Goal: Task Accomplishment & Management: Manage account settings

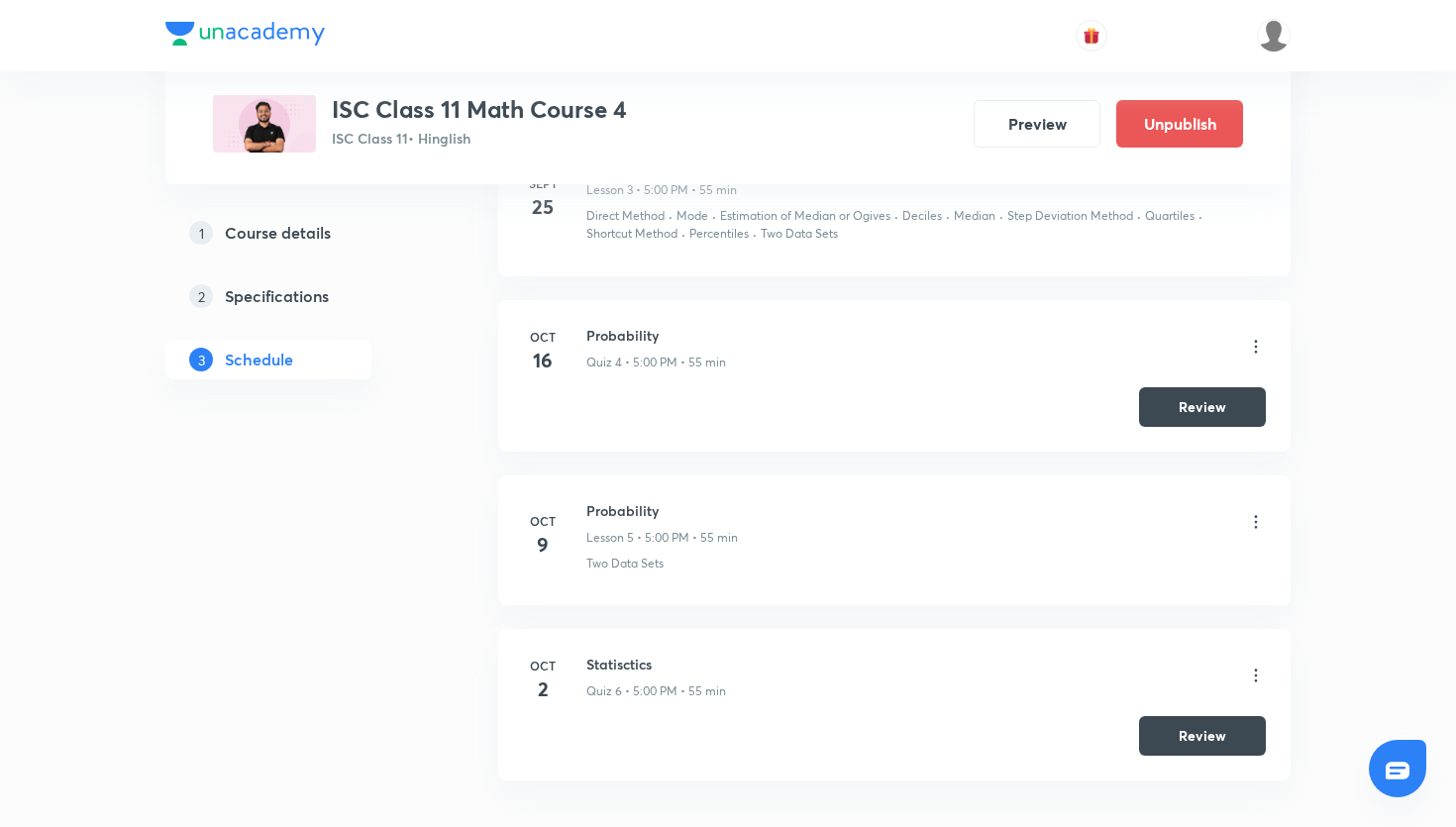
scroll to position [1536, 0]
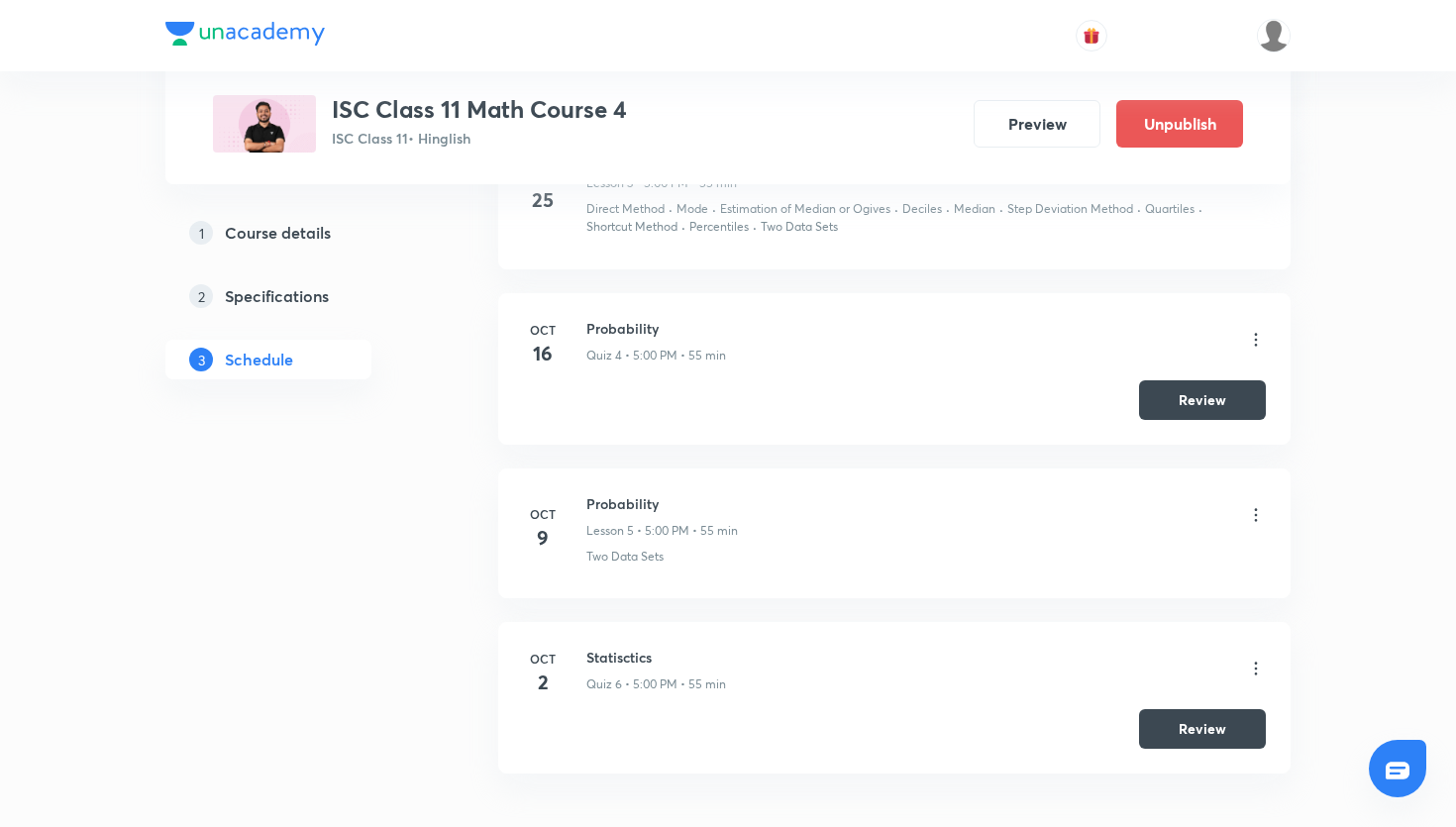
click at [1252, 511] on icon at bounding box center [1256, 515] width 20 height 20
click at [1155, 563] on li "Edit" at bounding box center [1156, 565] width 217 height 37
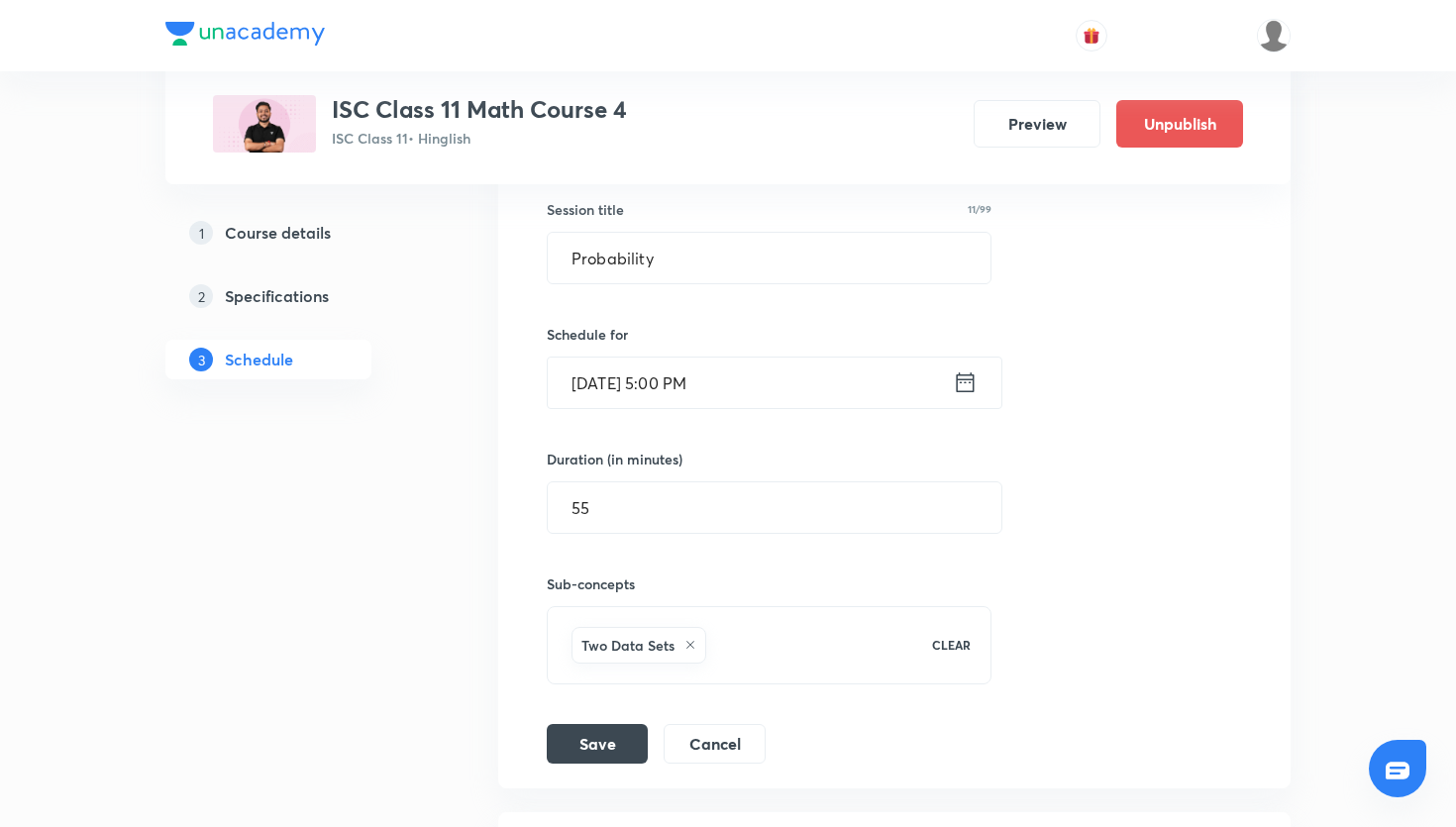
scroll to position [1192, 0]
click at [957, 391] on icon at bounding box center [966, 384] width 18 height 20
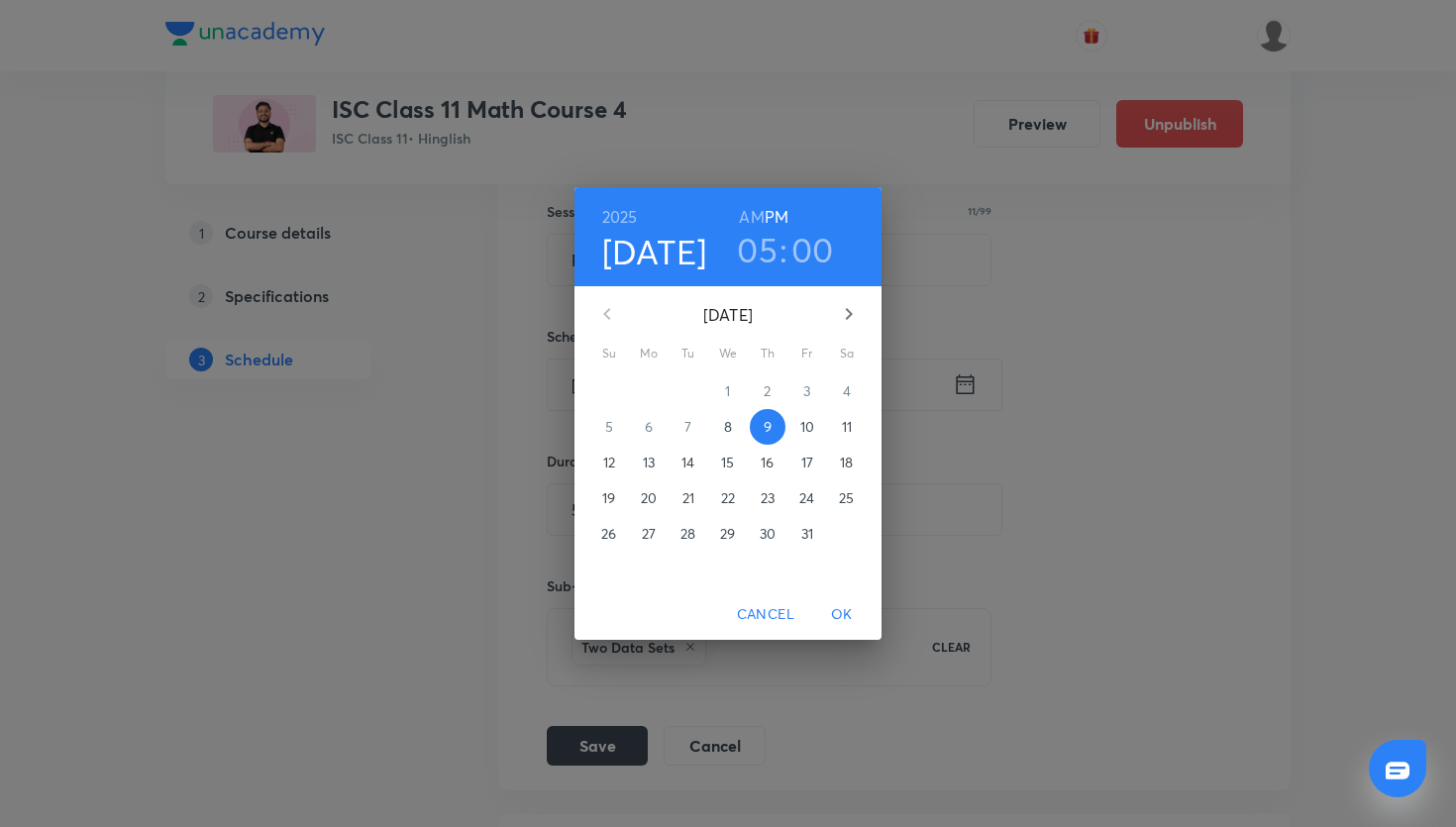
click at [814, 424] on span "10" at bounding box center [807, 427] width 36 height 20
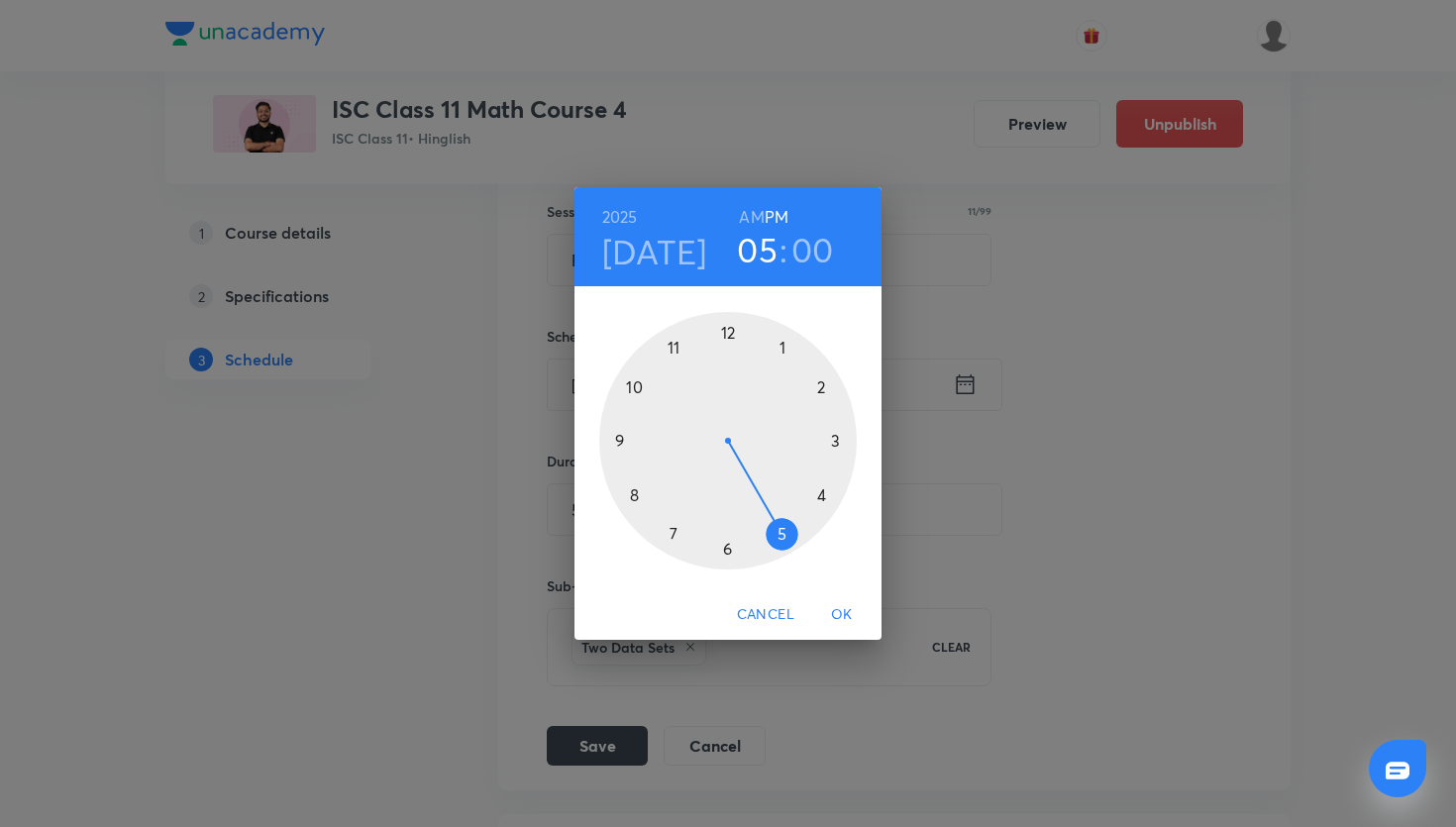
click at [673, 534] on div at bounding box center [728, 441] width 257 height 257
click at [724, 554] on div at bounding box center [728, 441] width 257 height 257
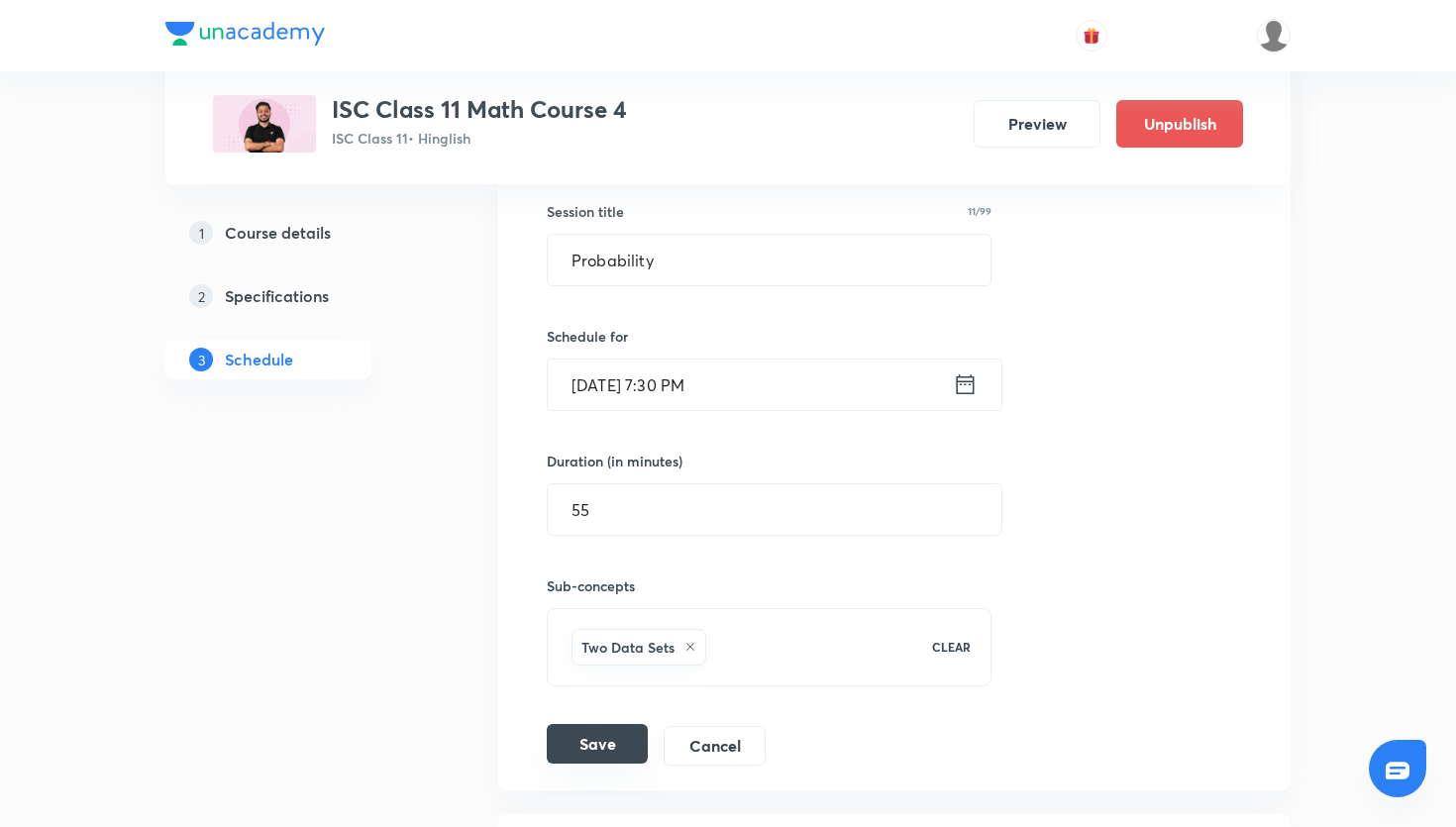
click at [621, 728] on button "Save" at bounding box center [597, 743] width 101 height 40
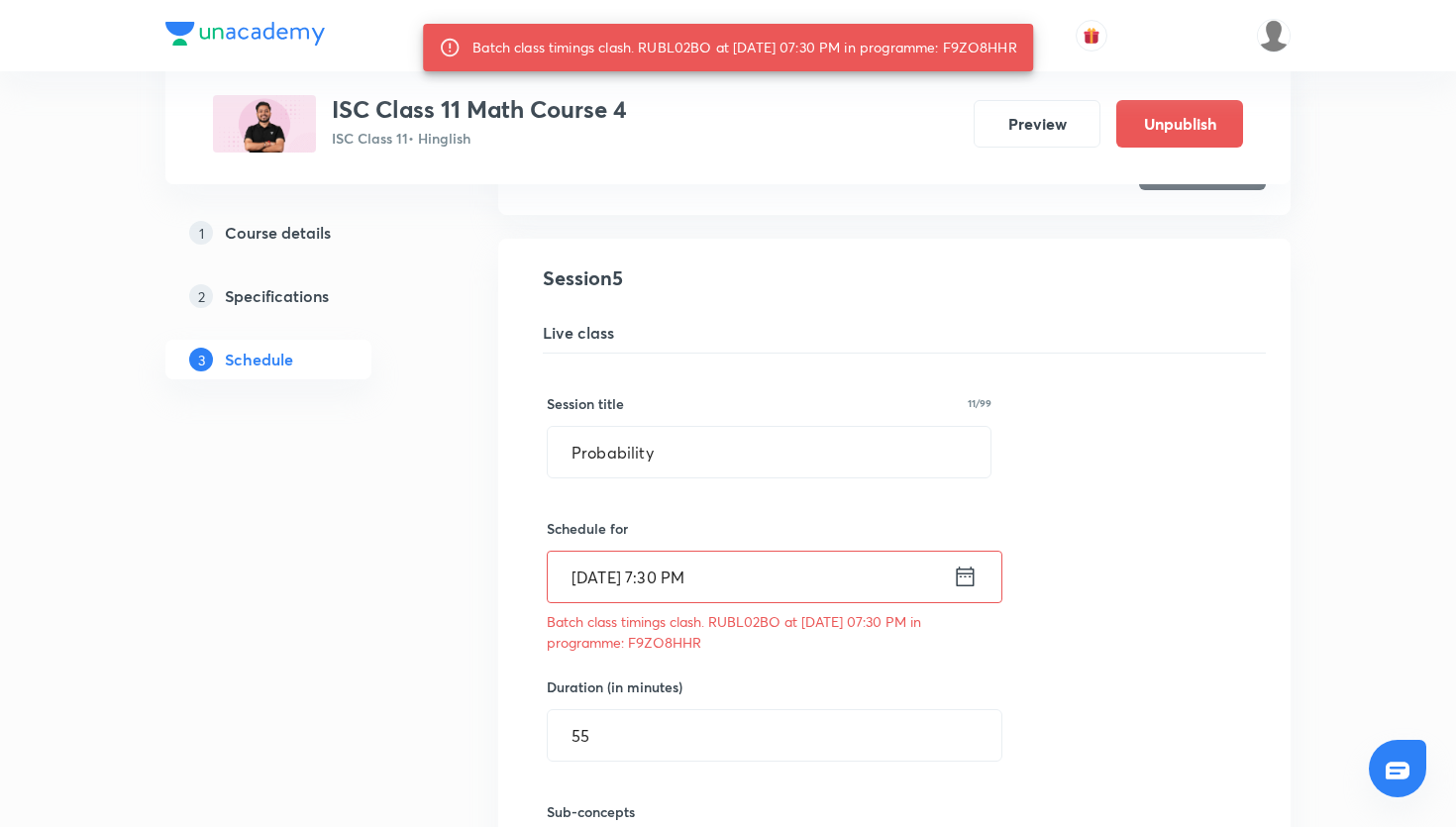
scroll to position [1010, 0]
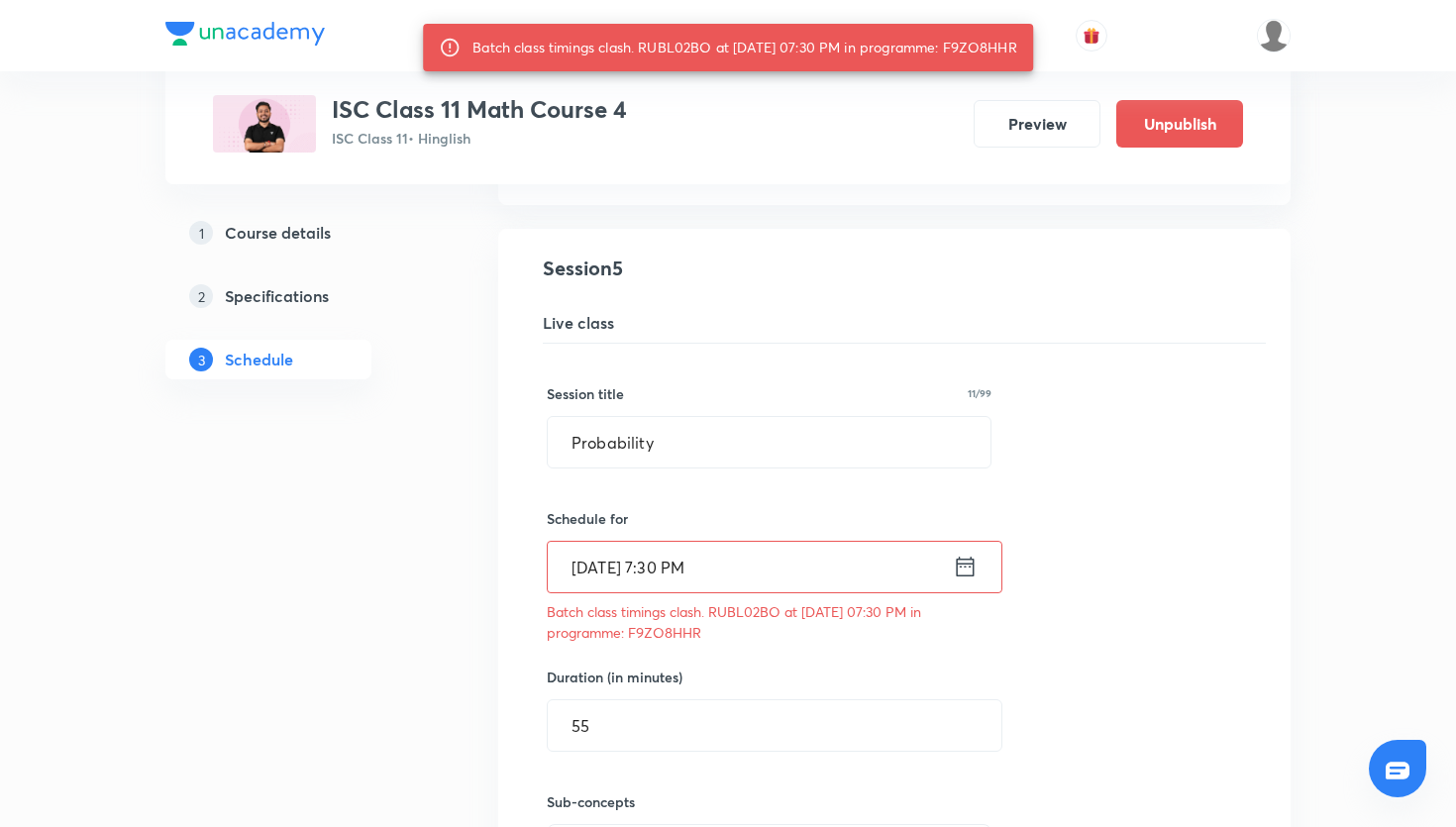
click at [682, 630] on p "Batch class timings clash. RUBL02BO at 10 Oct 2025 07:30 PM in programme: F9ZO8…" at bounding box center [769, 621] width 445 height 42
copy p "F9ZO8HHR"
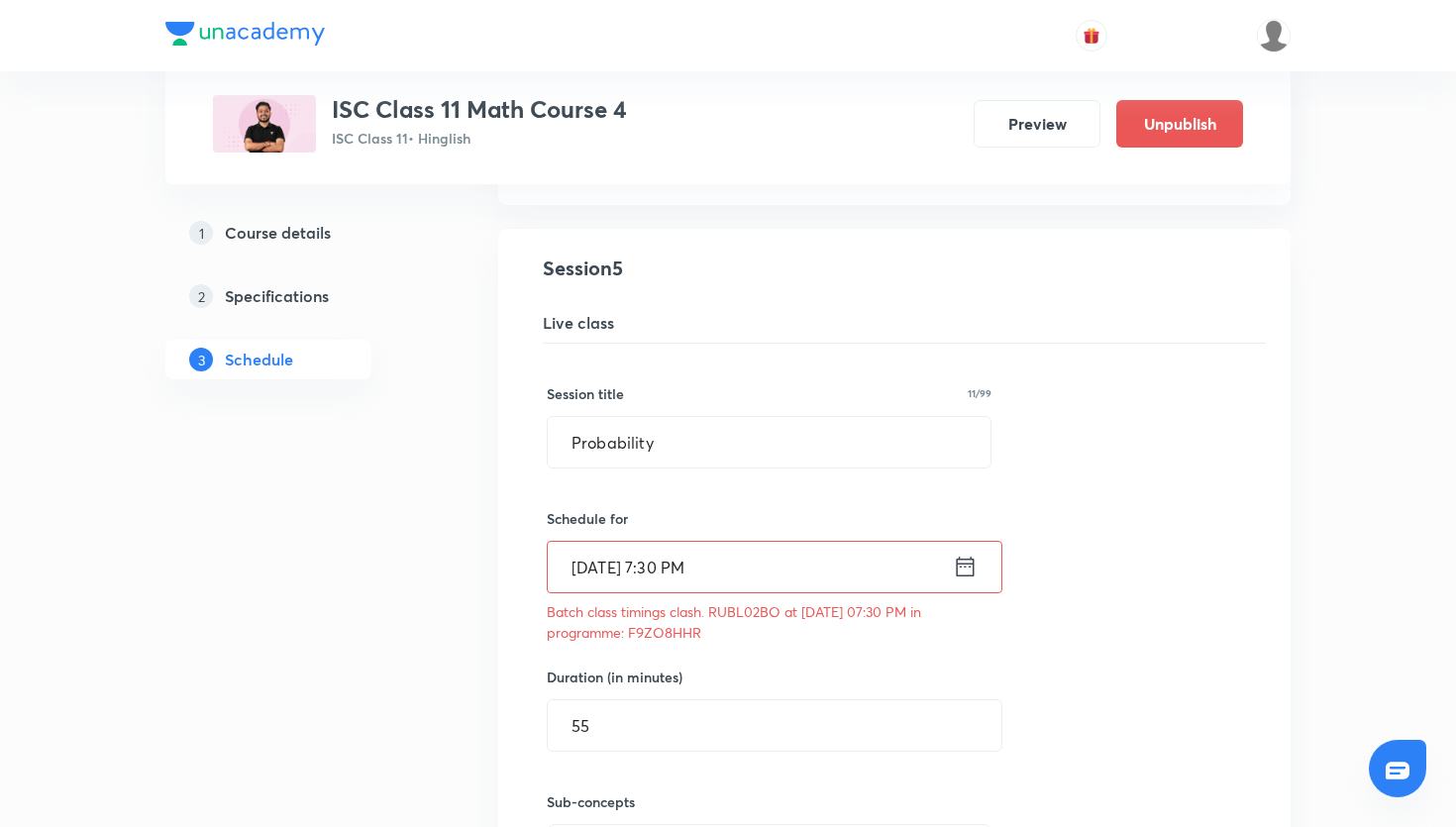
click at [959, 574] on icon at bounding box center [965, 567] width 25 height 28
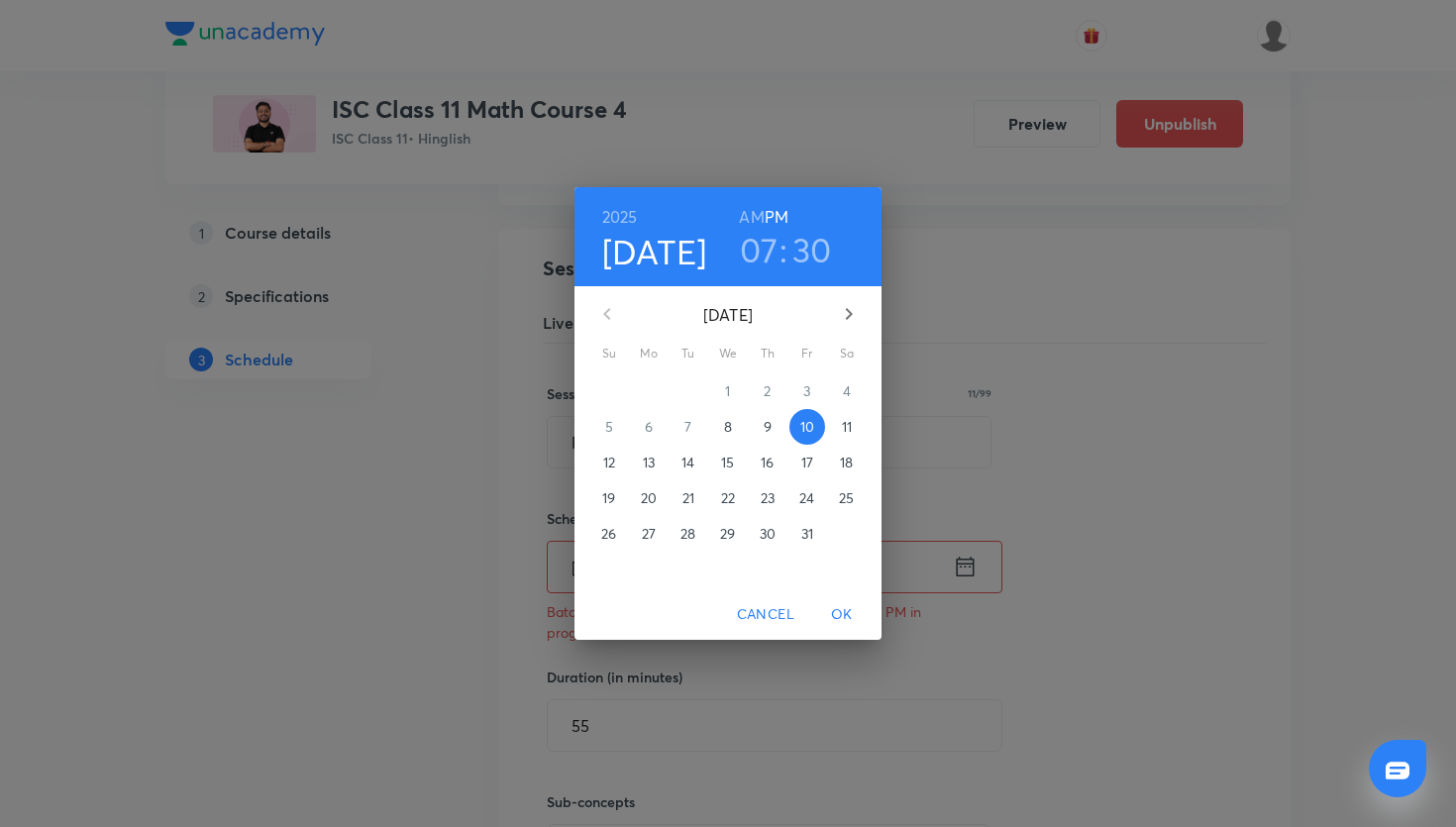
click at [765, 423] on p "9" at bounding box center [767, 427] width 8 height 20
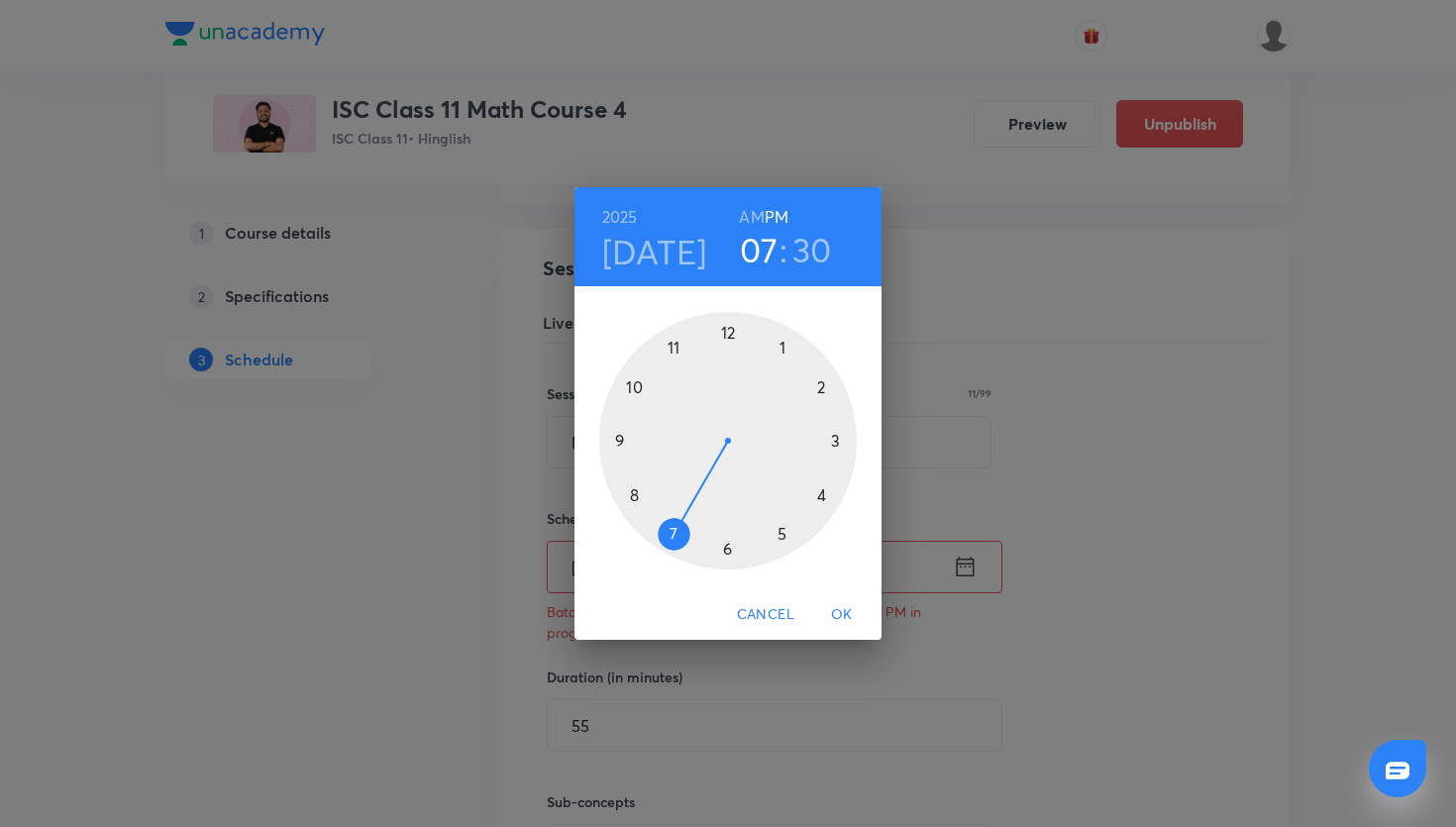
click at [839, 620] on span "OK" at bounding box center [842, 614] width 48 height 25
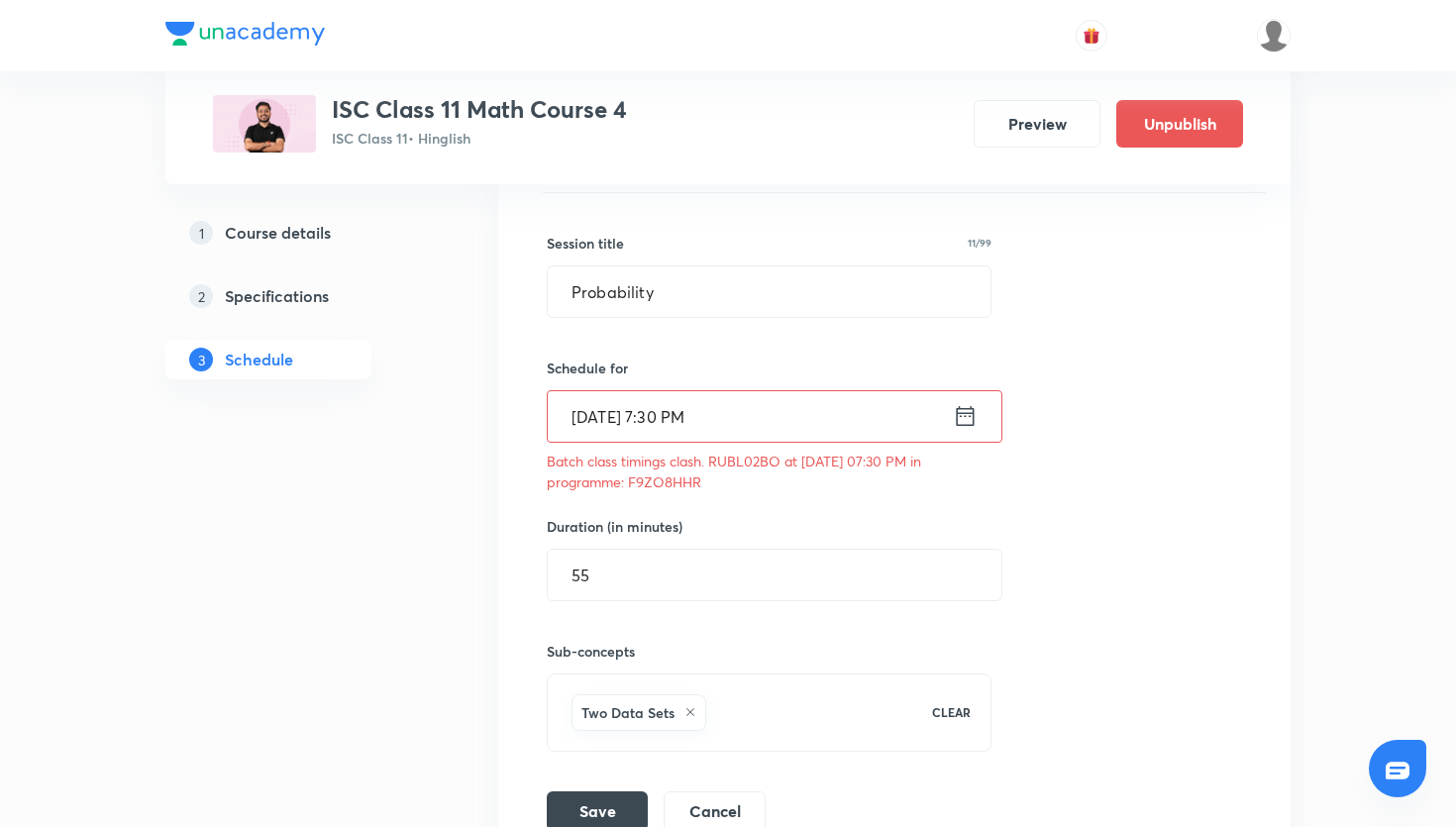
scroll to position [1161, 0]
click at [614, 800] on button "Save" at bounding box center [597, 808] width 101 height 40
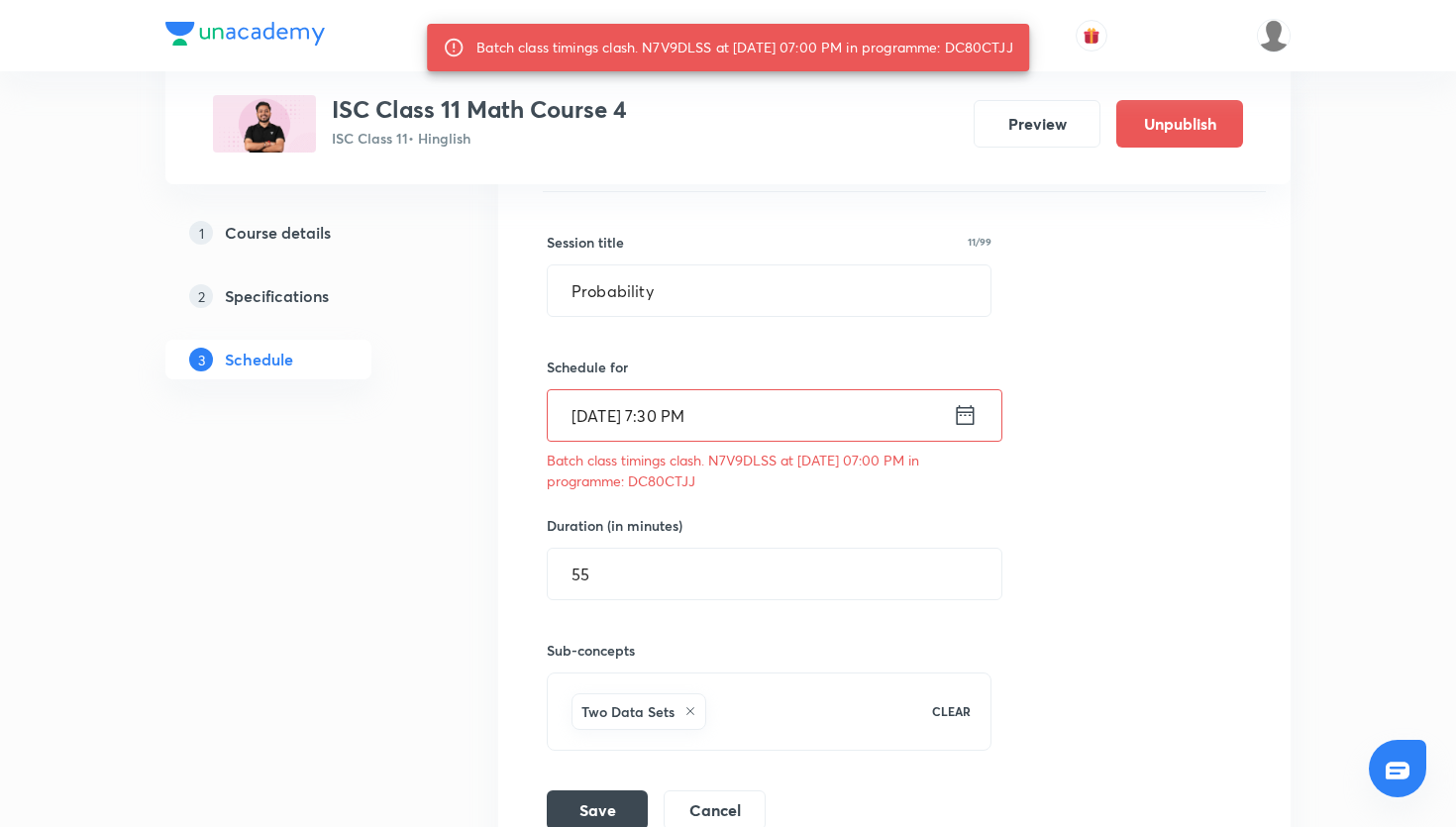
click at [678, 485] on p "Batch class timings clash. N7V9DLSS at 09 Oct 2025 07:00 PM in programme: DC80C…" at bounding box center [769, 471] width 445 height 42
copy p "DC80CTJJ"
click at [969, 427] on icon at bounding box center [965, 415] width 25 height 28
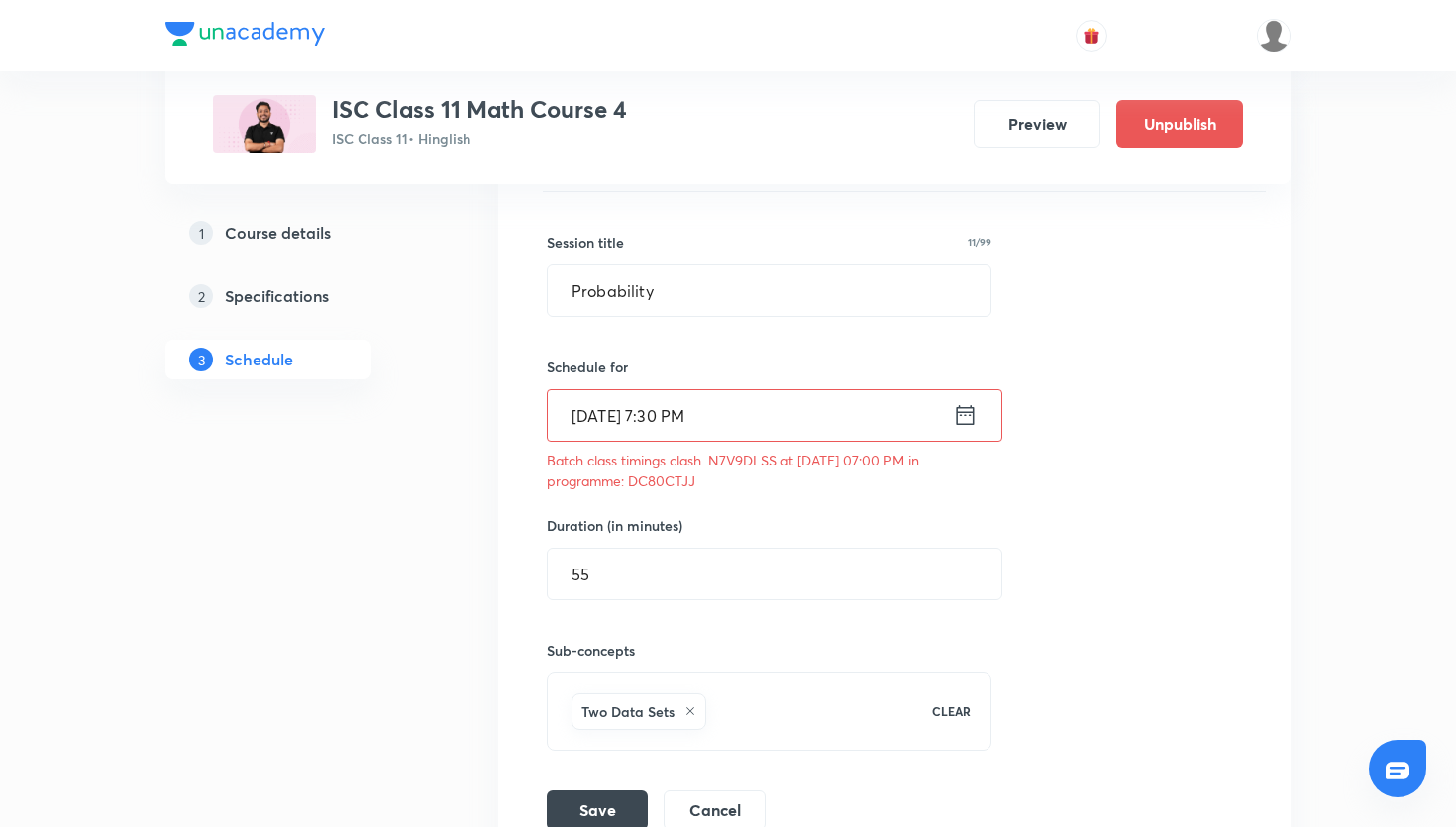
click at [791, 420] on input "Oct 9, 2025, 7:30 PM" at bounding box center [750, 415] width 405 height 51
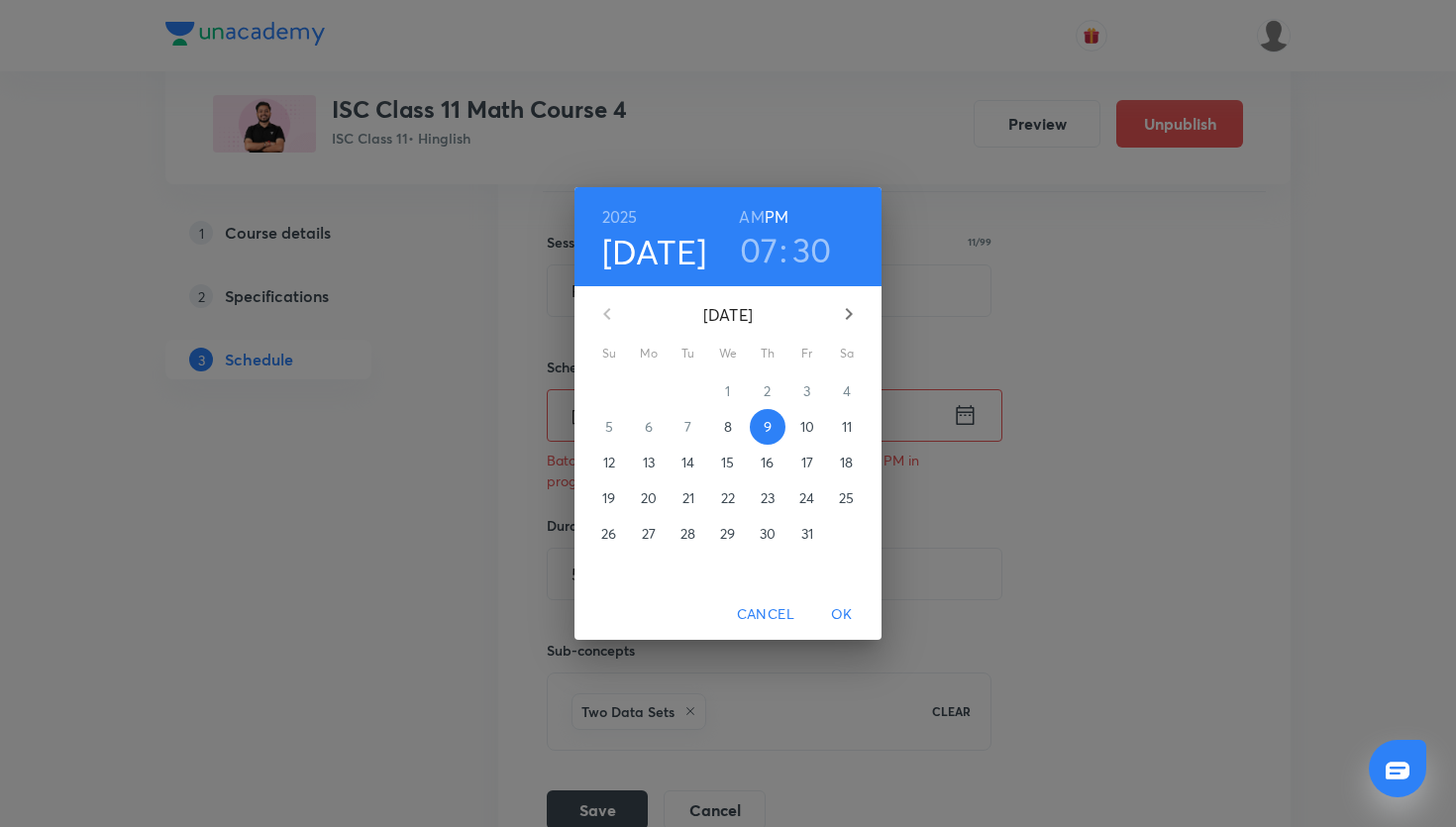
click at [805, 424] on p "10" at bounding box center [807, 427] width 14 height 20
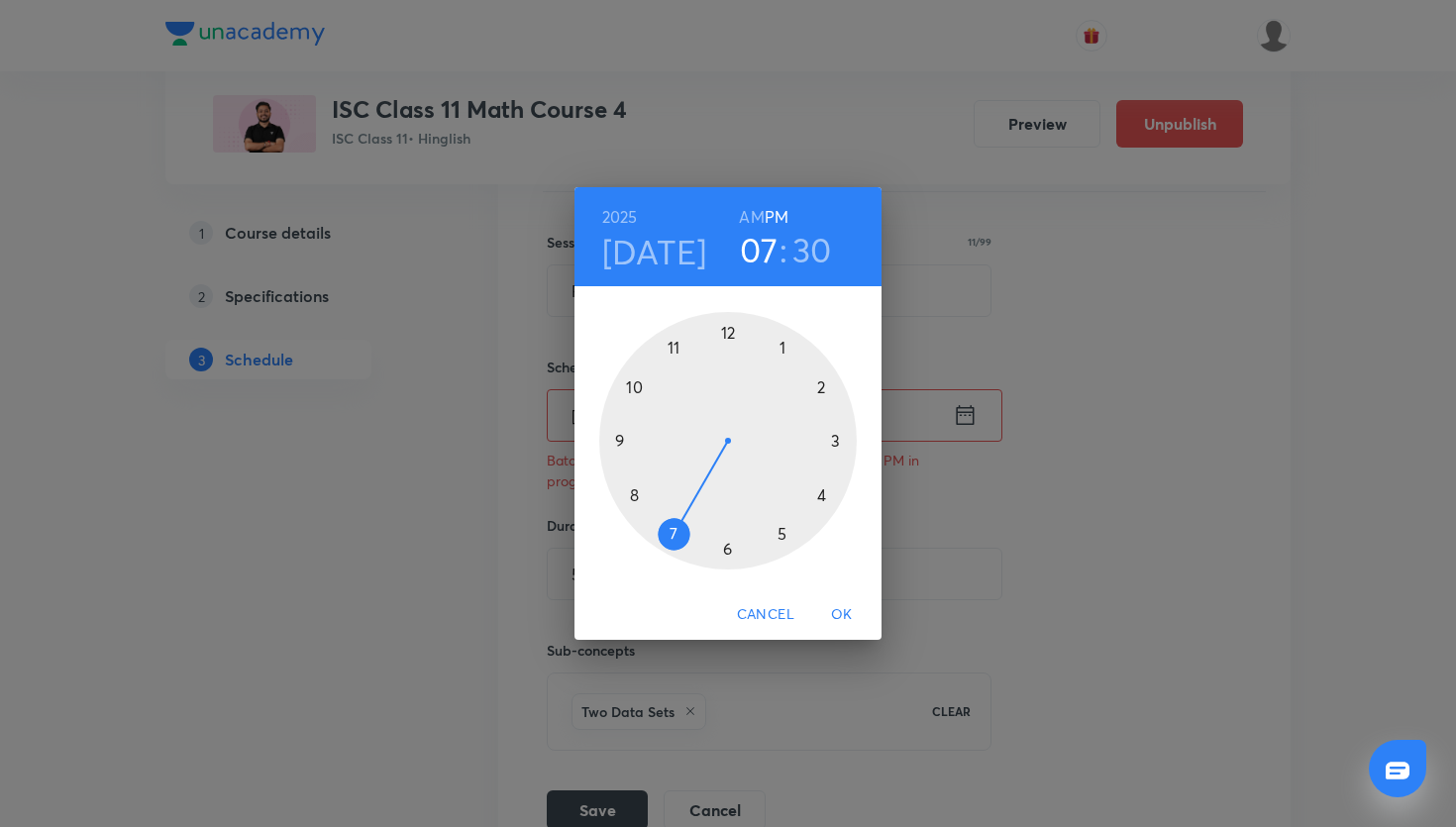
click at [725, 538] on div at bounding box center [728, 441] width 257 height 257
click at [842, 605] on span "OK" at bounding box center [842, 614] width 48 height 25
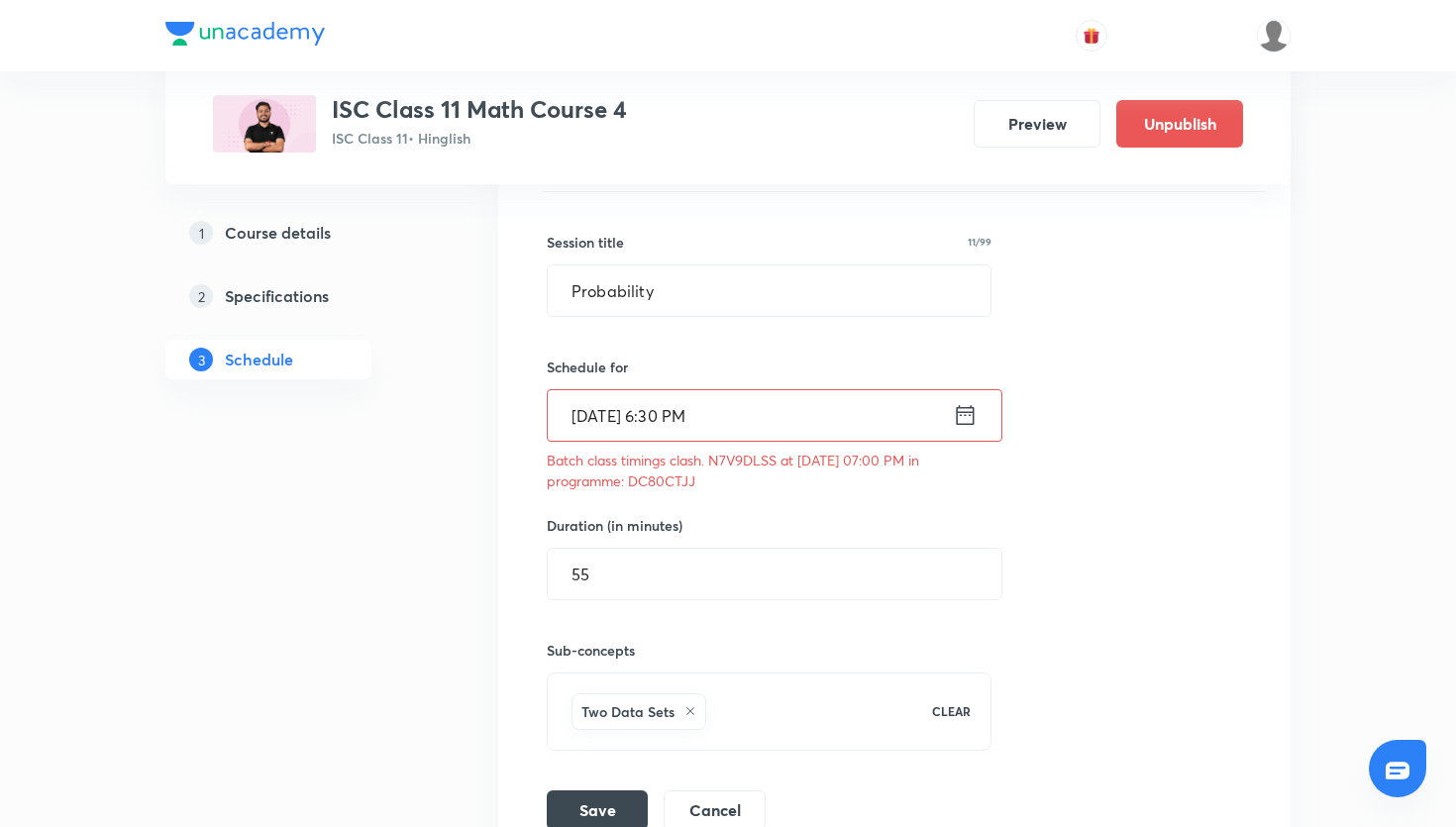
scroll to position [1193, 0]
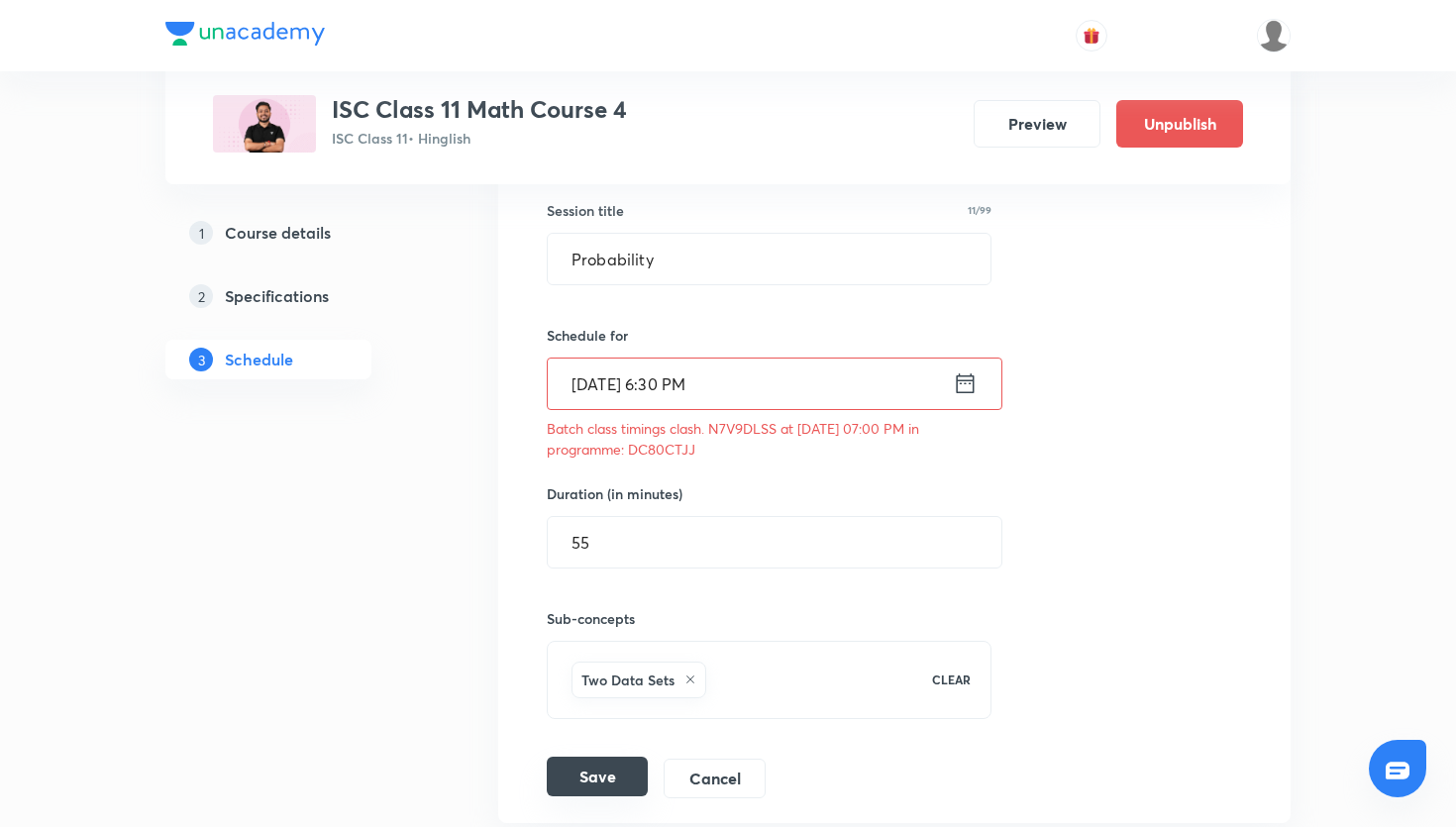
click at [623, 769] on button "Save" at bounding box center [597, 776] width 101 height 40
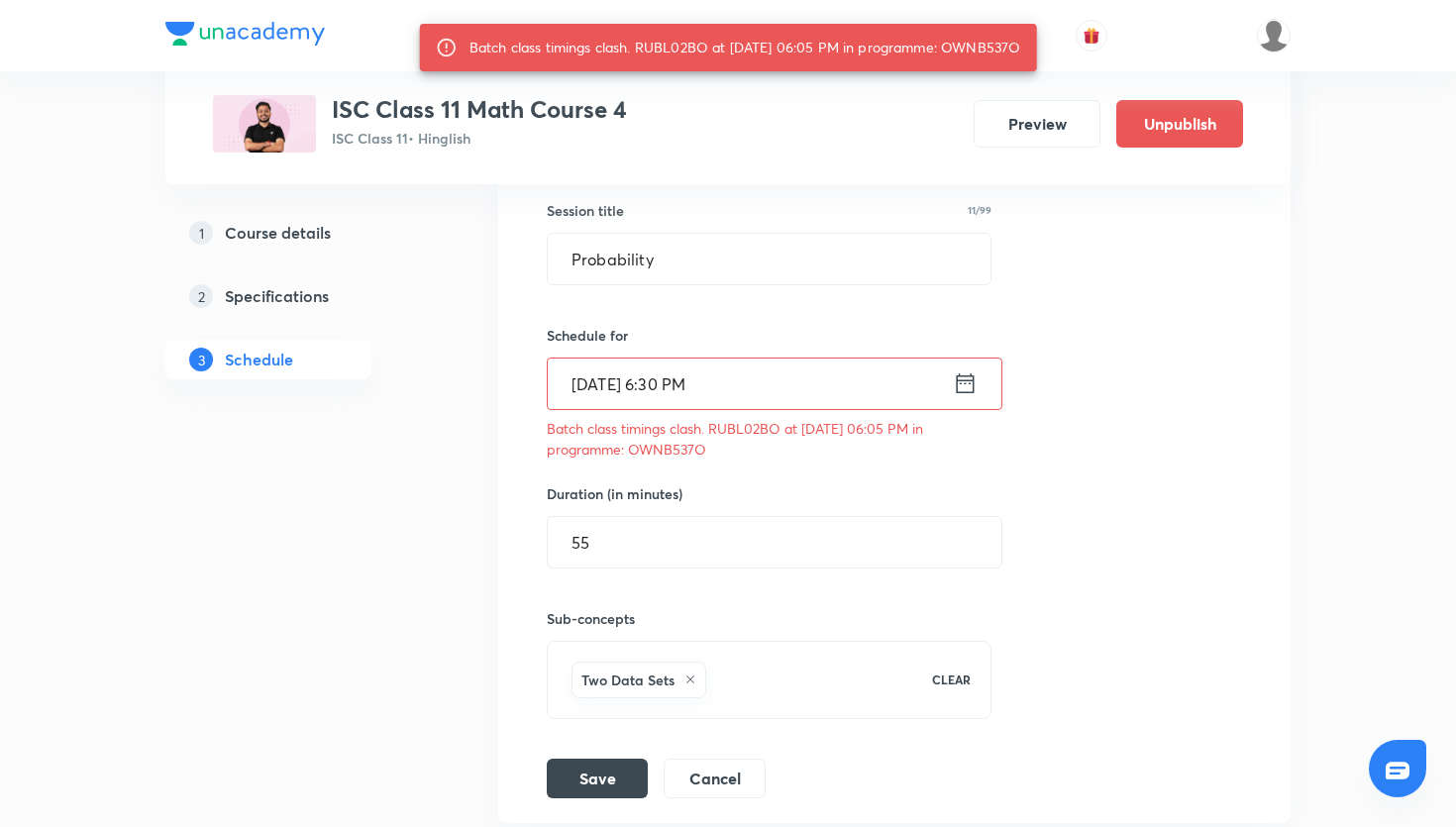
click at [684, 445] on p "Batch class timings clash. RUBL02BO at 10 Oct 2025 06:05 PM in programme: OWNB5…" at bounding box center [769, 439] width 445 height 42
copy p "OWNB537O"
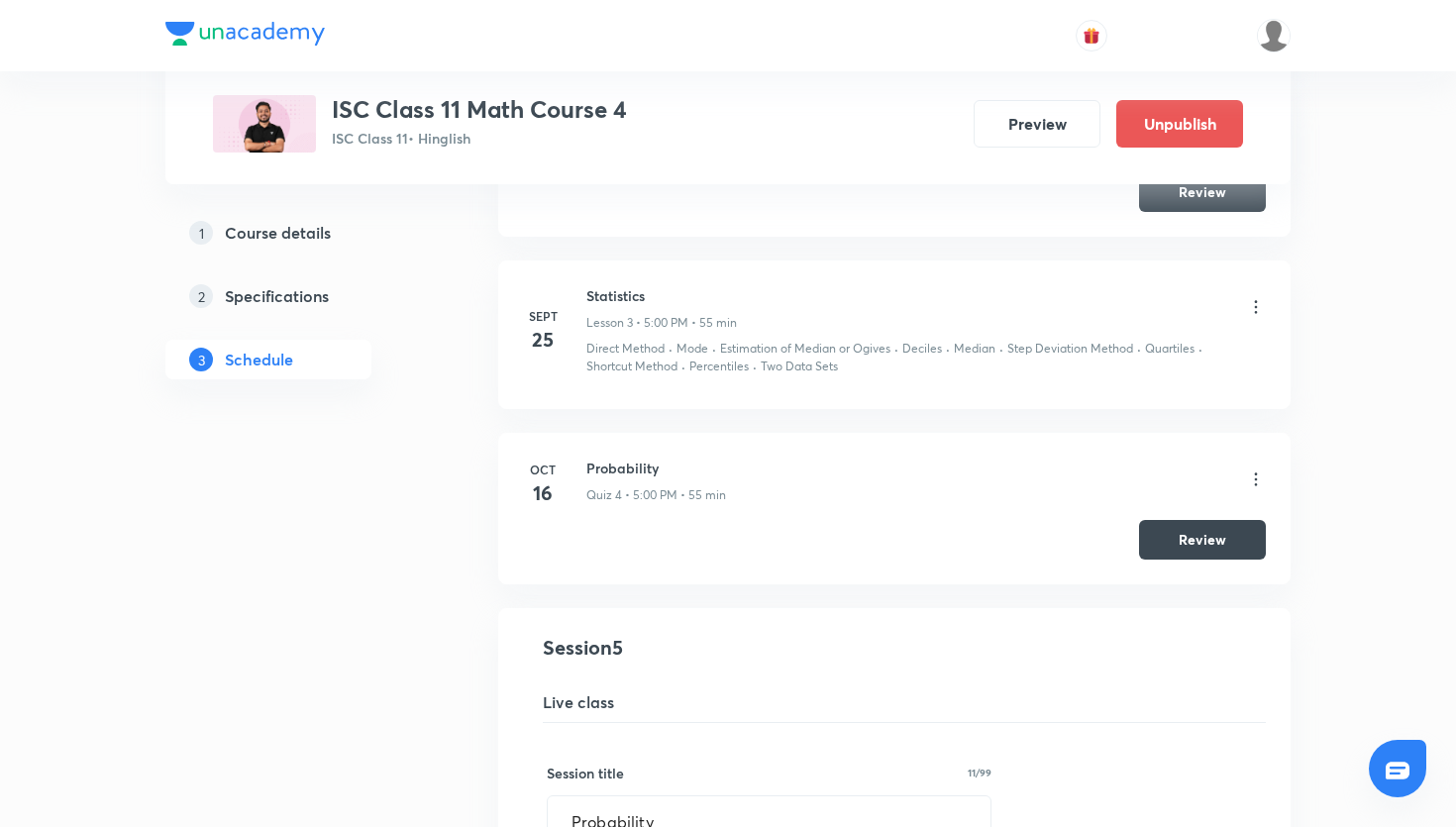
scroll to position [1151, 0]
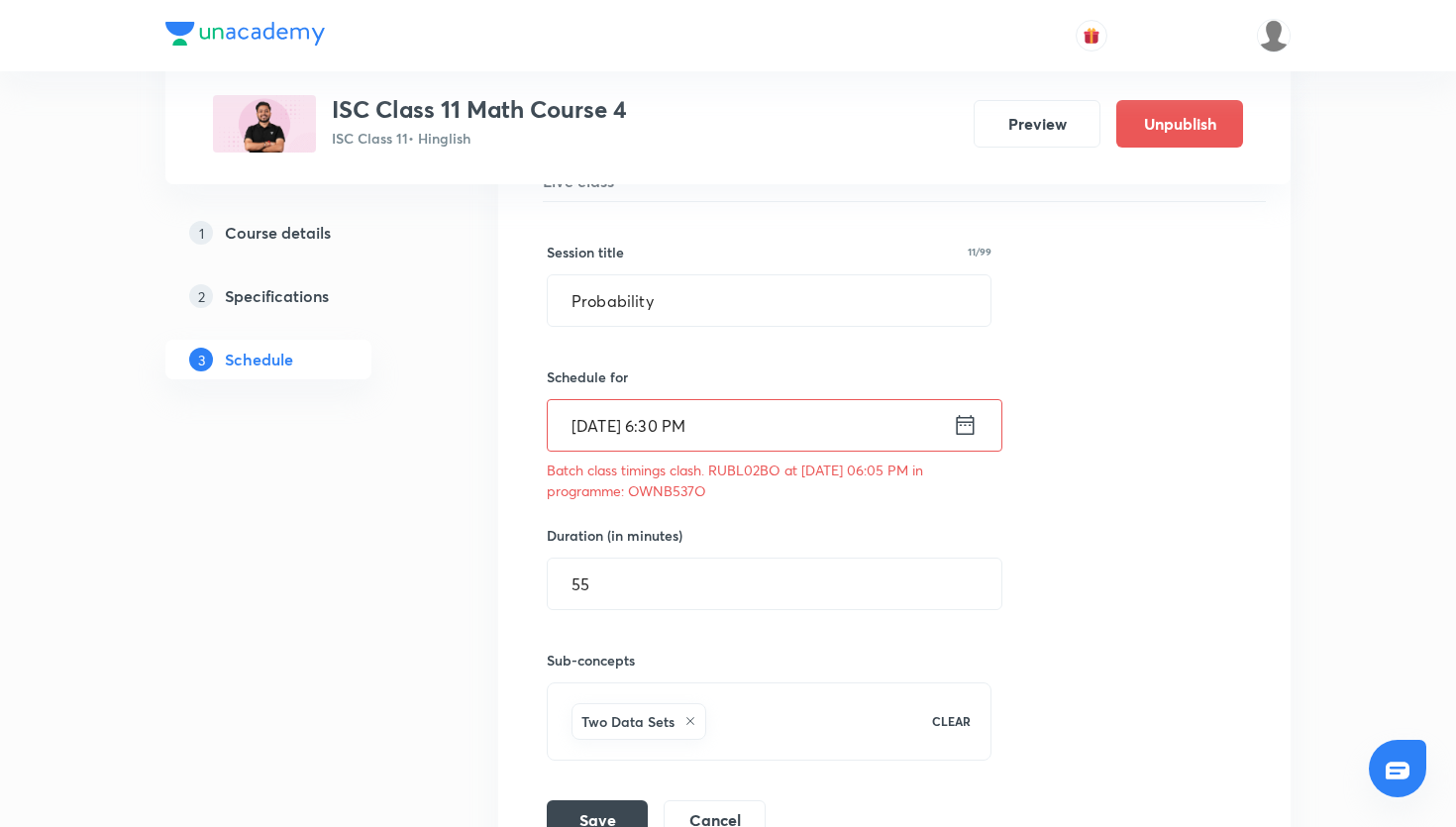
click at [964, 434] on icon at bounding box center [966, 425] width 18 height 20
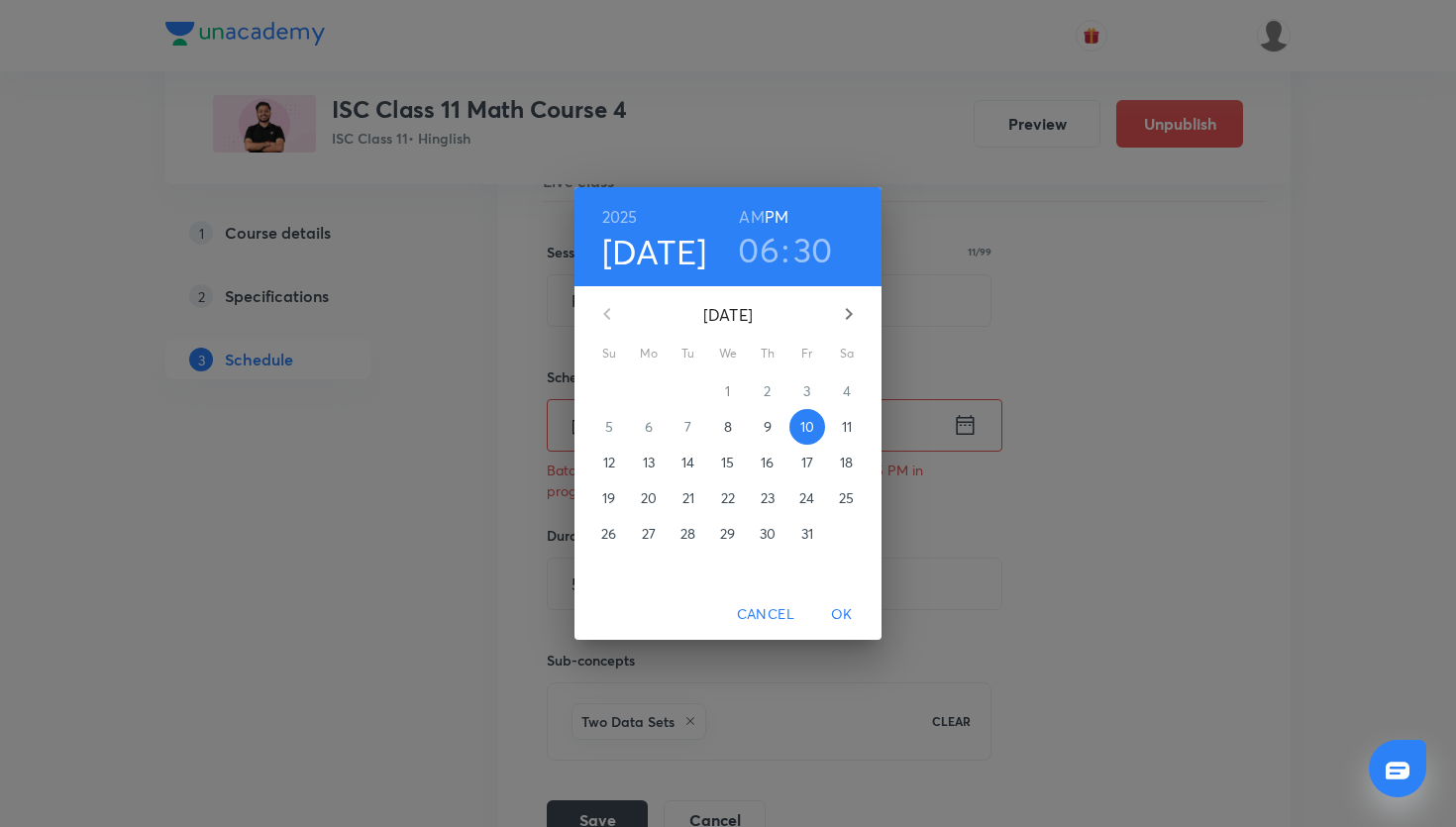
click at [766, 259] on h3 "06" at bounding box center [758, 249] width 42 height 42
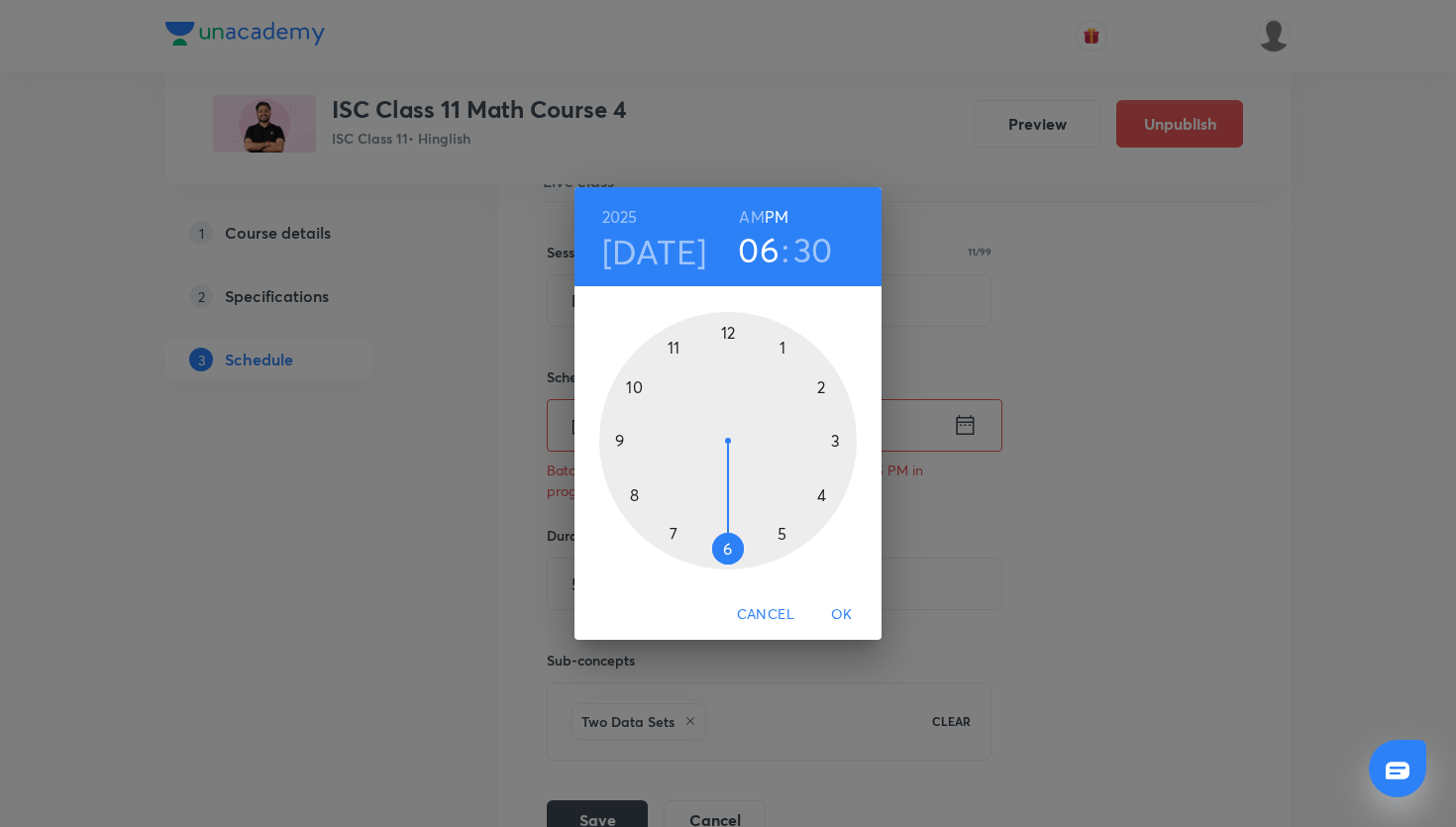
click at [618, 442] on div at bounding box center [728, 441] width 257 height 257
click at [734, 326] on div at bounding box center [728, 441] width 257 height 257
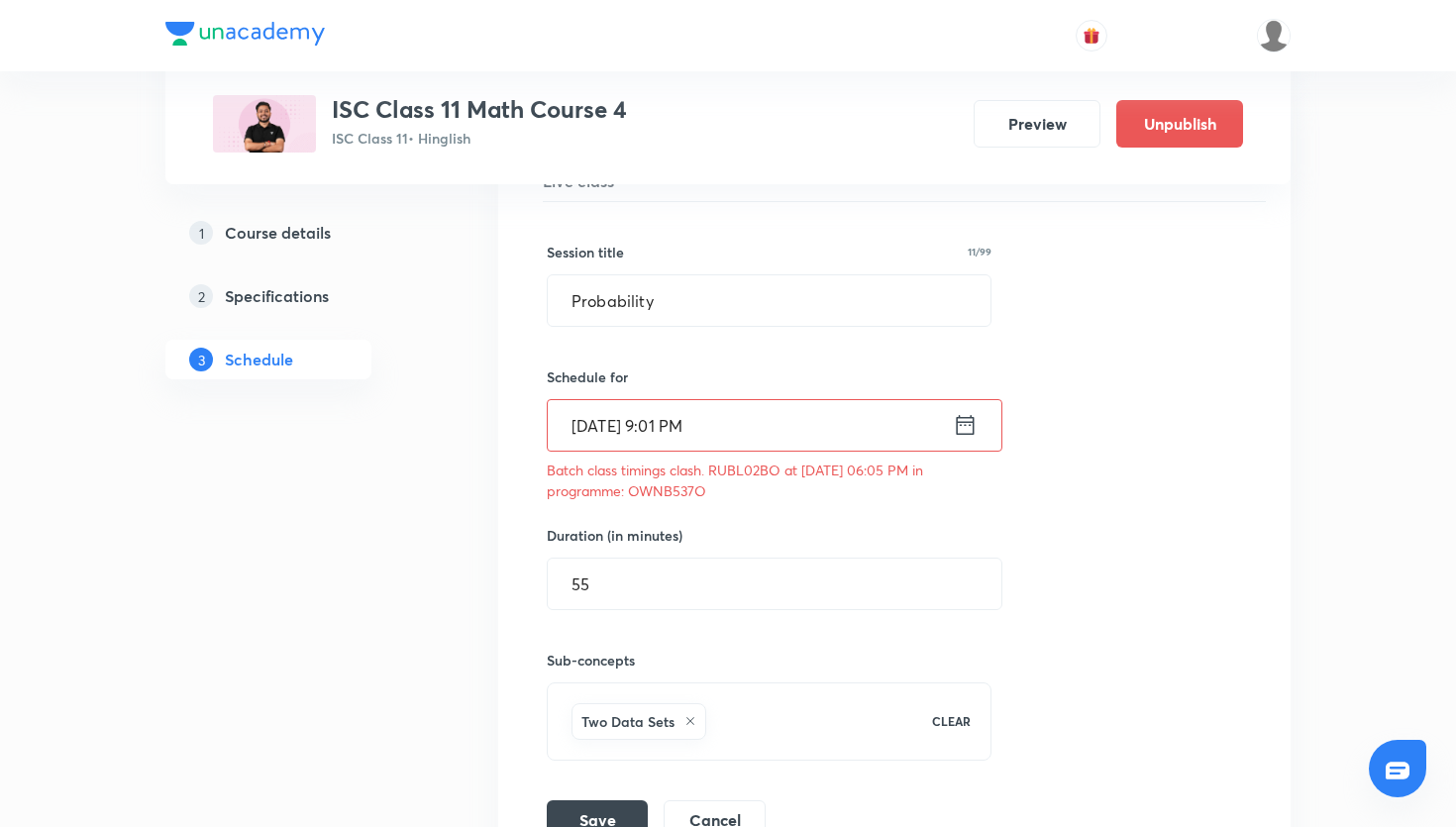
click at [976, 418] on icon at bounding box center [965, 425] width 25 height 28
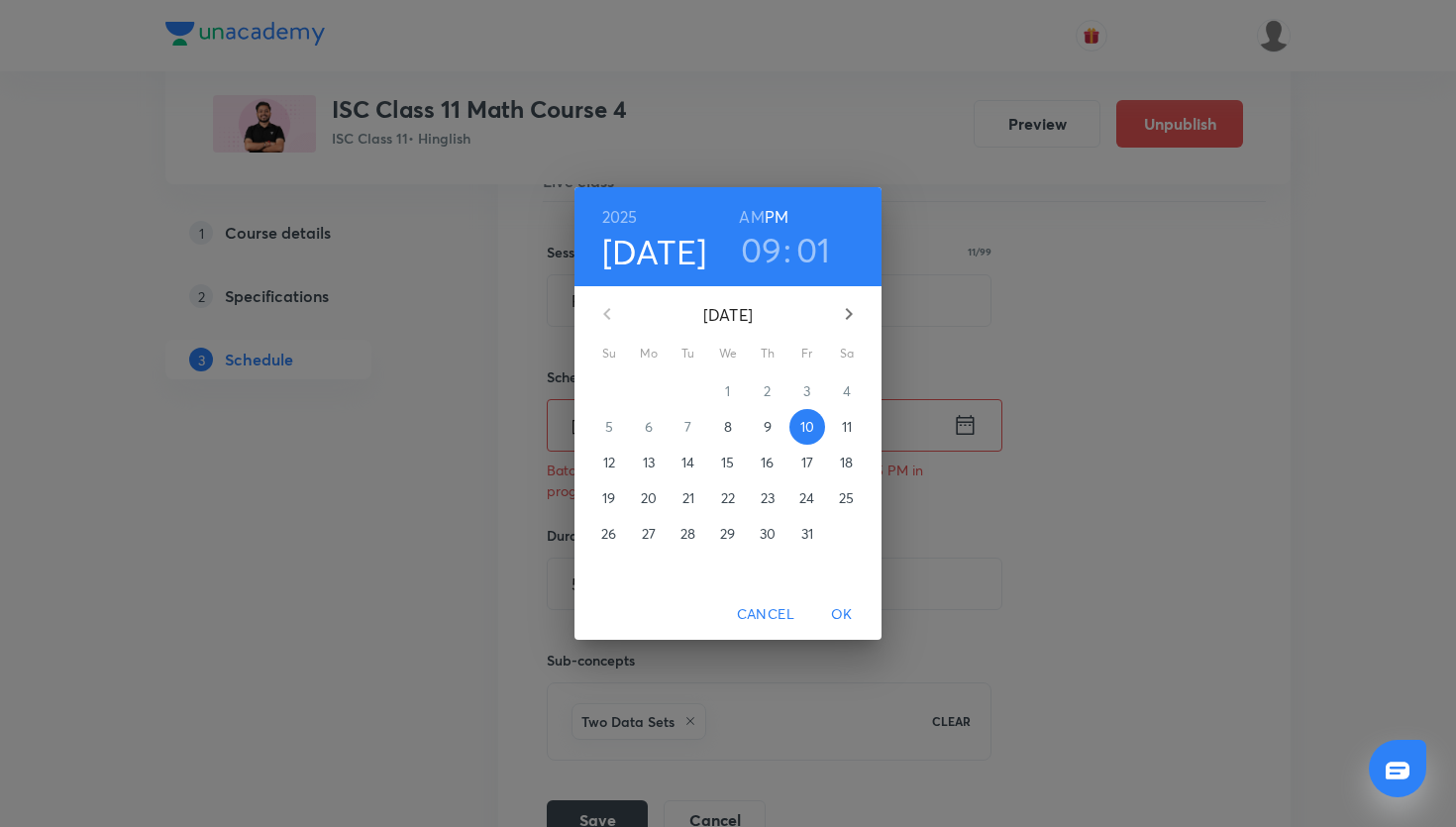
click at [811, 250] on h3 "01" at bounding box center [813, 249] width 35 height 42
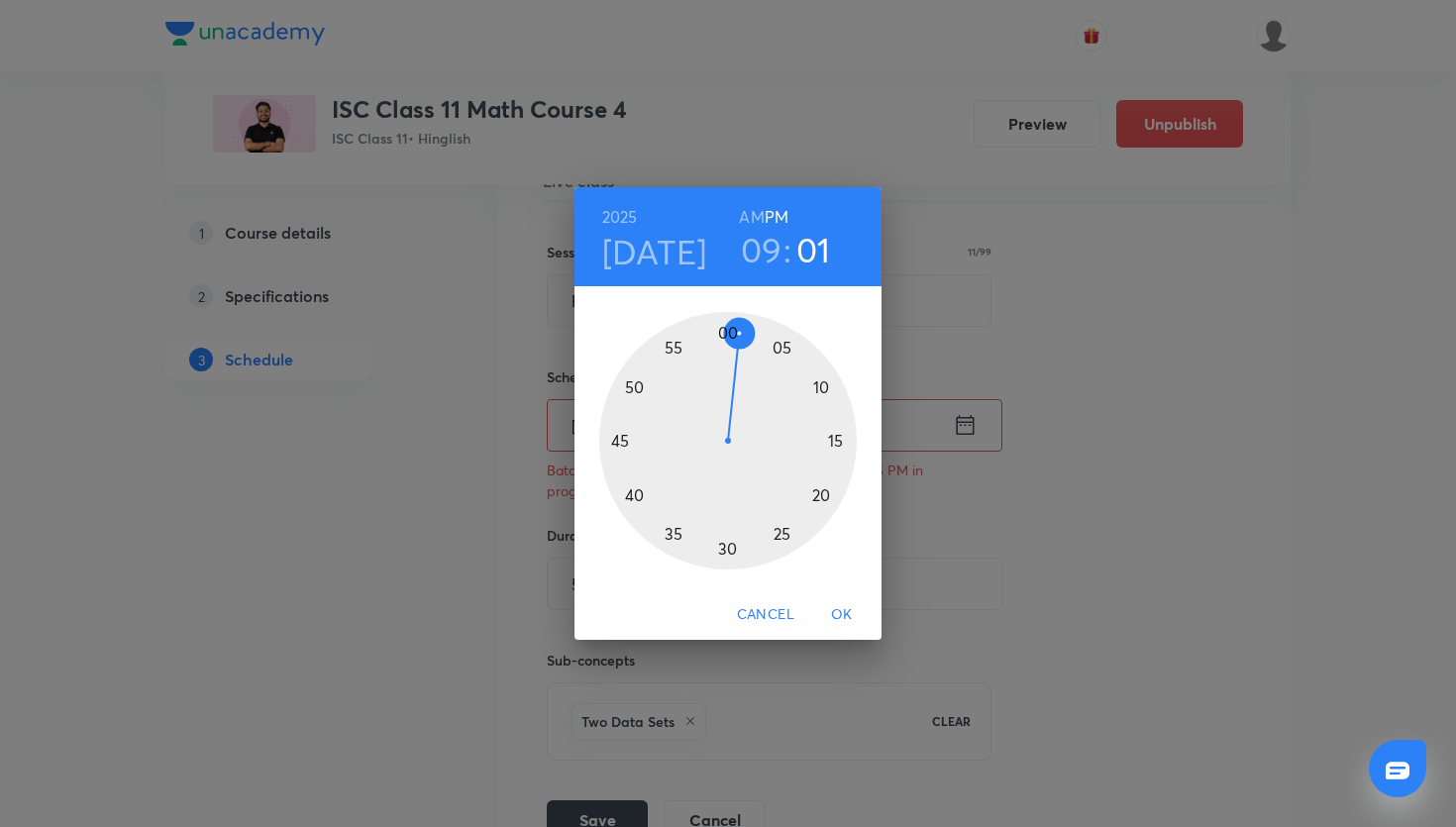
click at [727, 327] on div at bounding box center [728, 441] width 257 height 257
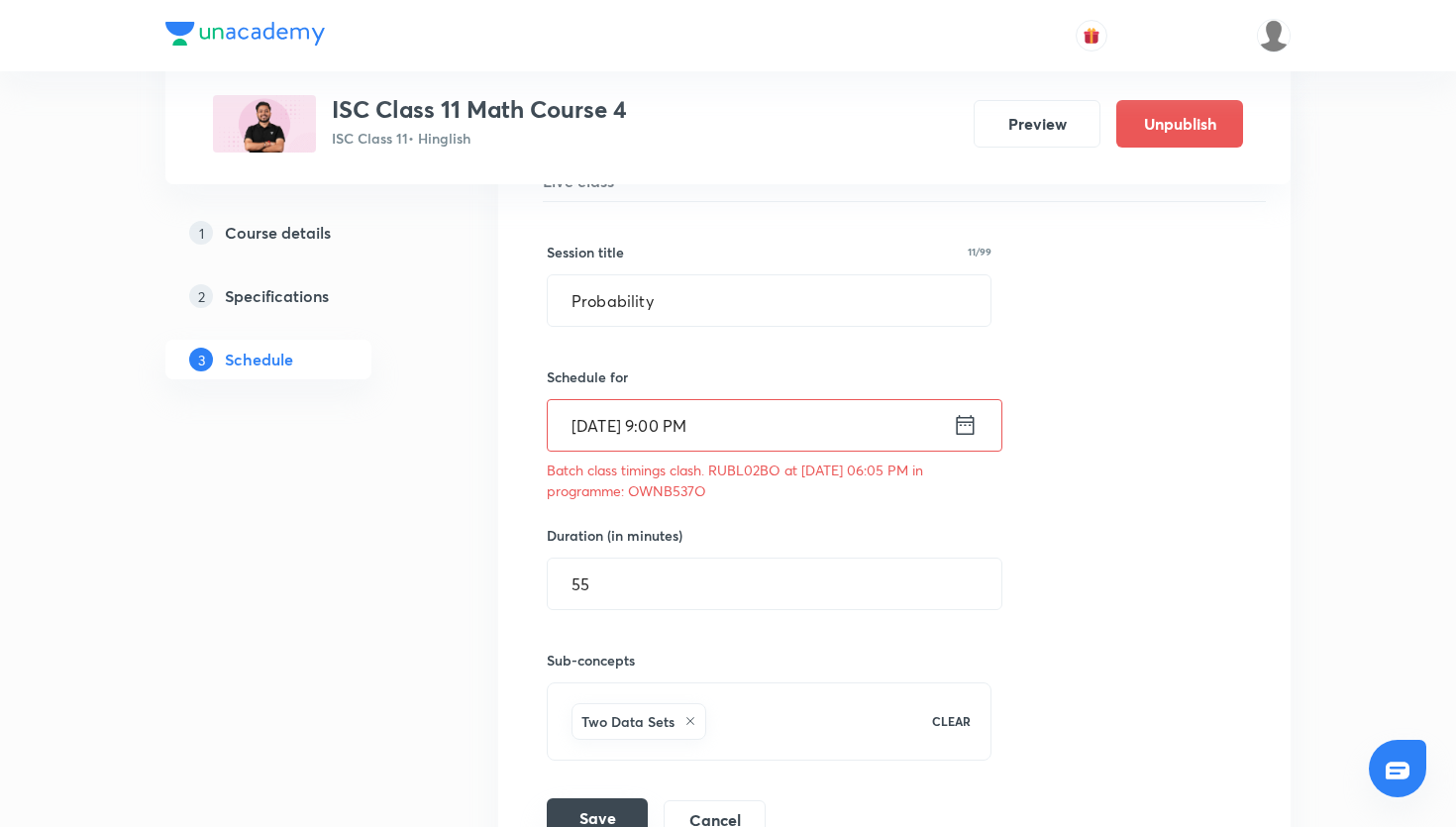
click at [610, 806] on button "Save" at bounding box center [597, 818] width 101 height 40
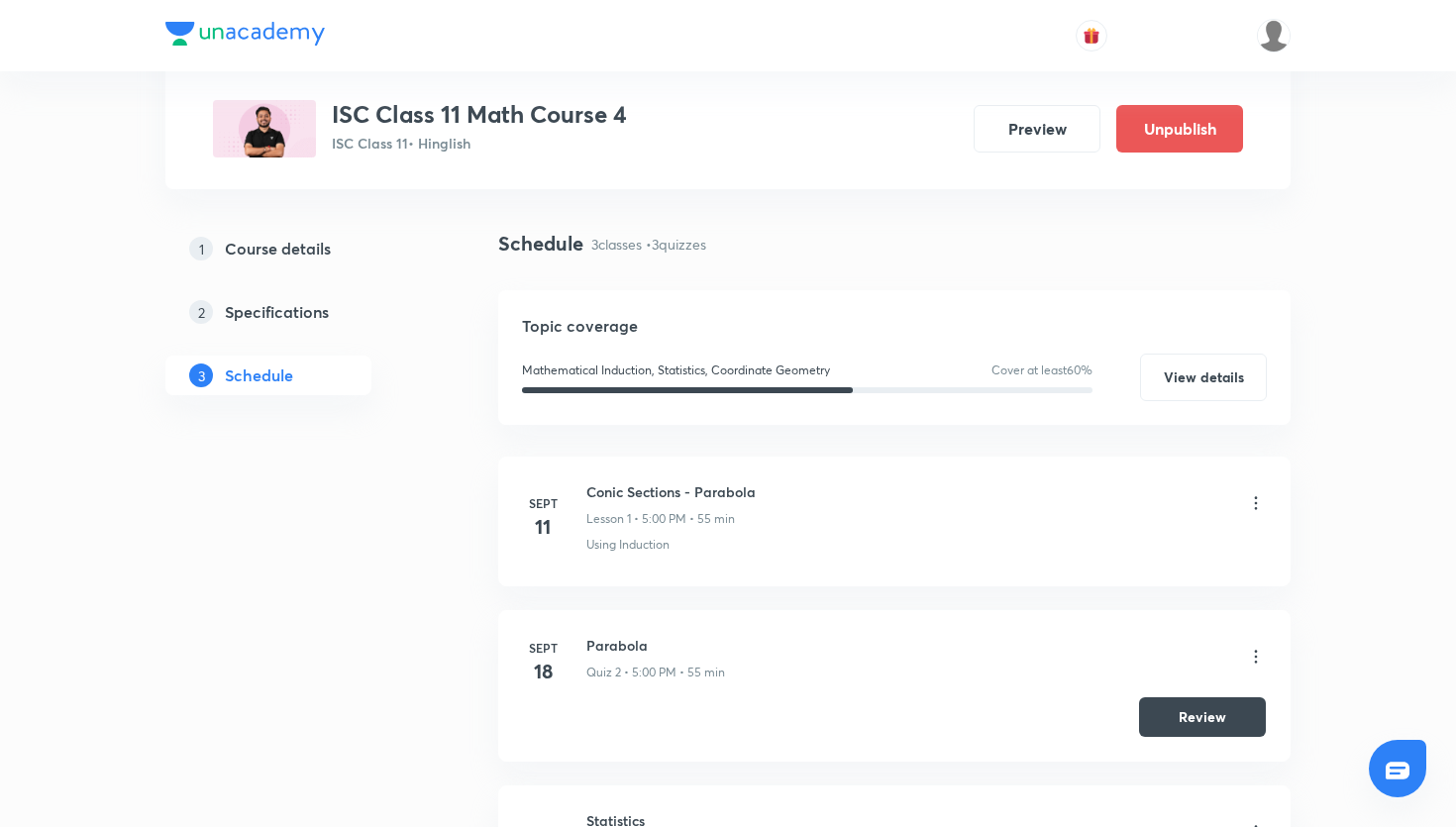
scroll to position [102, 0]
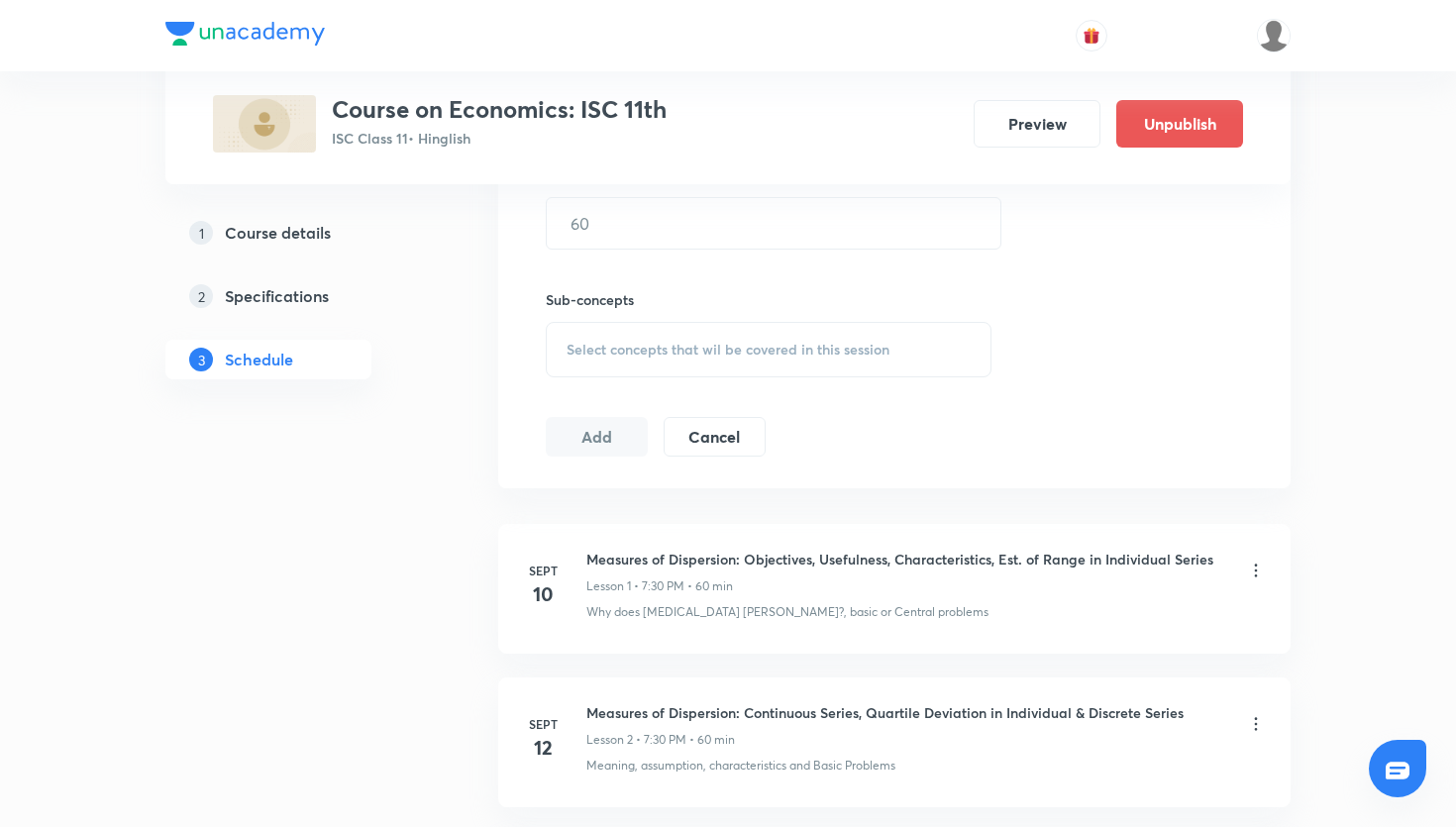
scroll to position [803, 0]
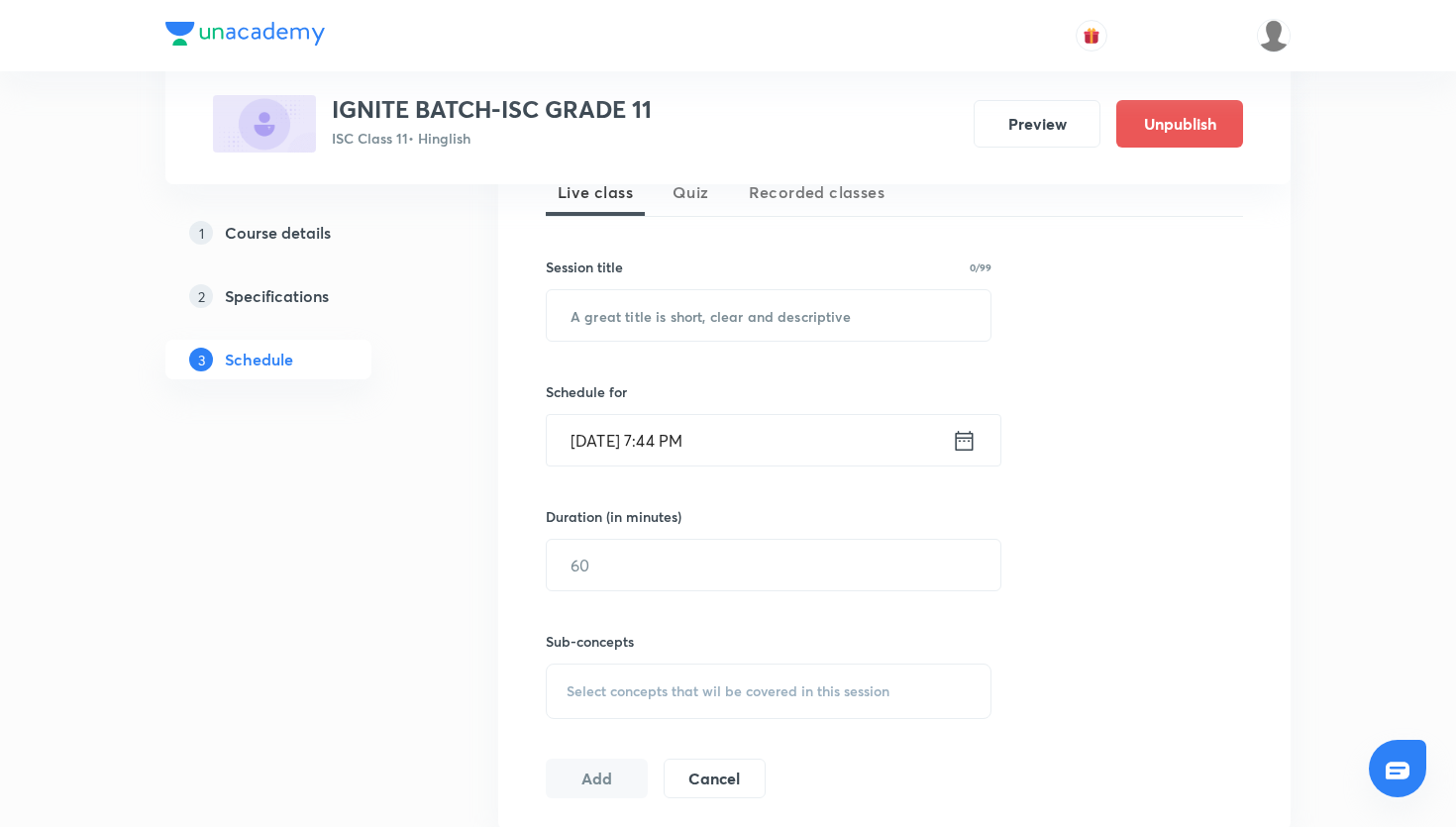
scroll to position [605, 0]
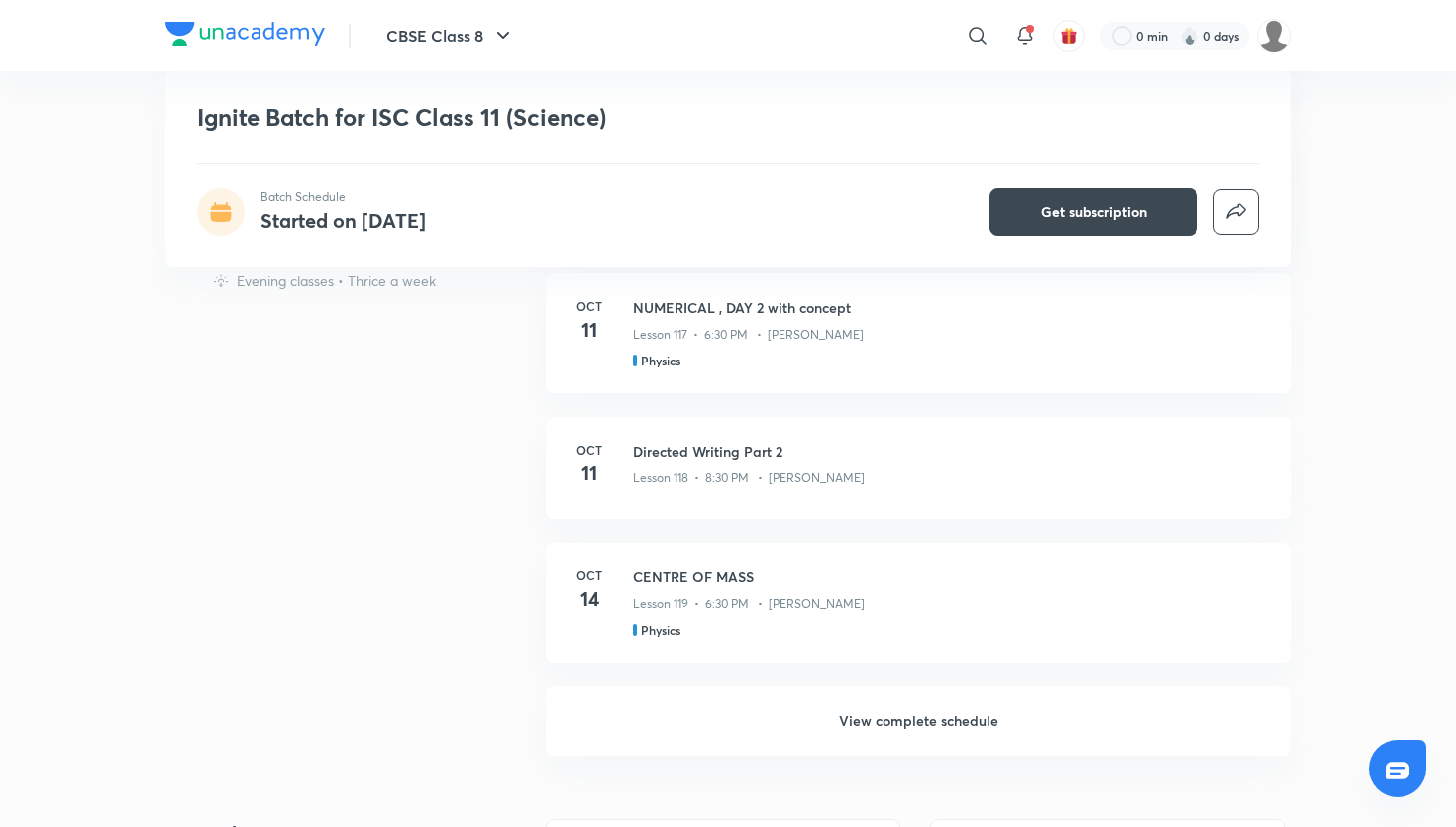
scroll to position [1287, 0]
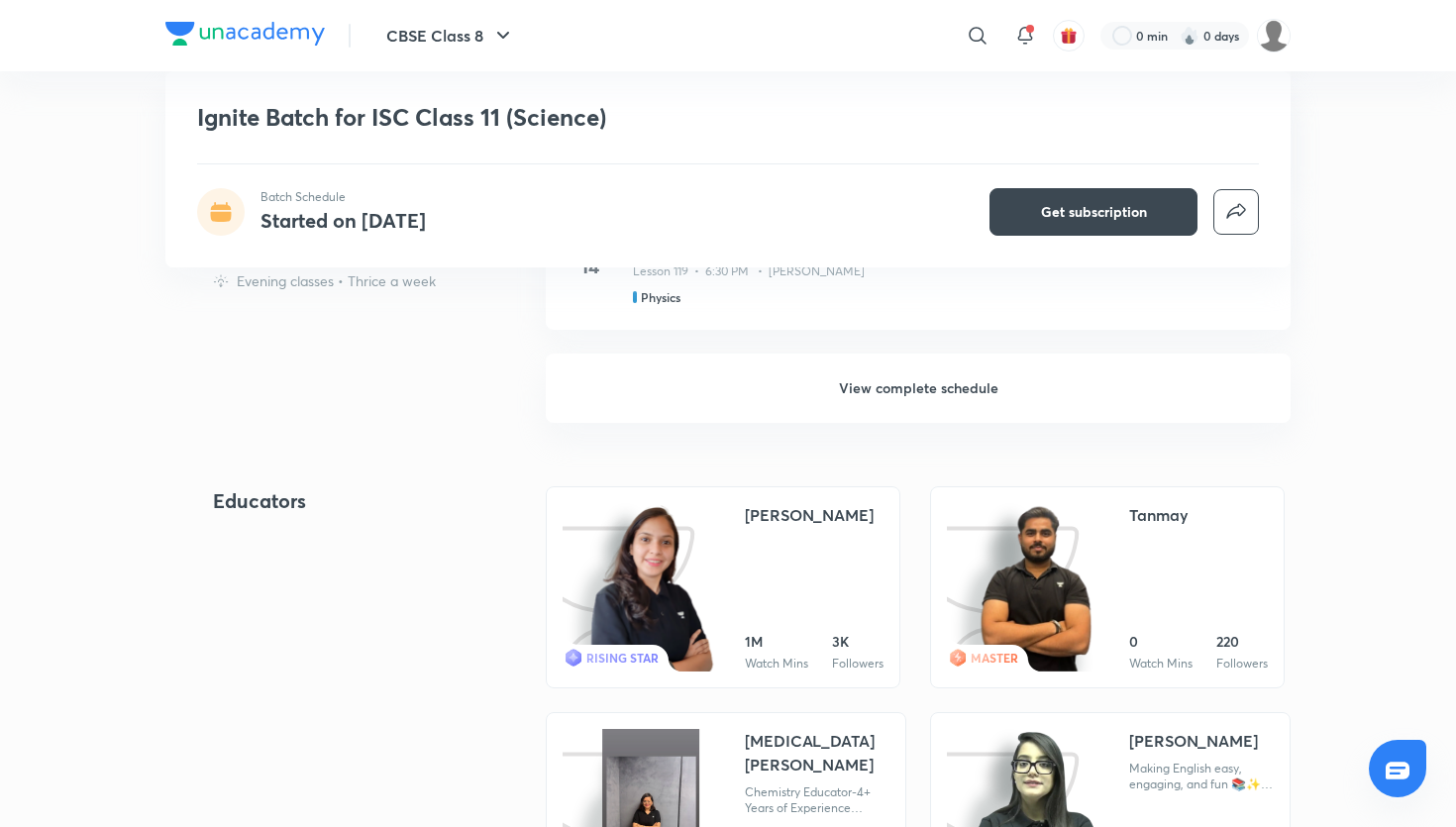
click at [815, 406] on h6 "View complete schedule" at bounding box center [918, 387] width 744 height 69
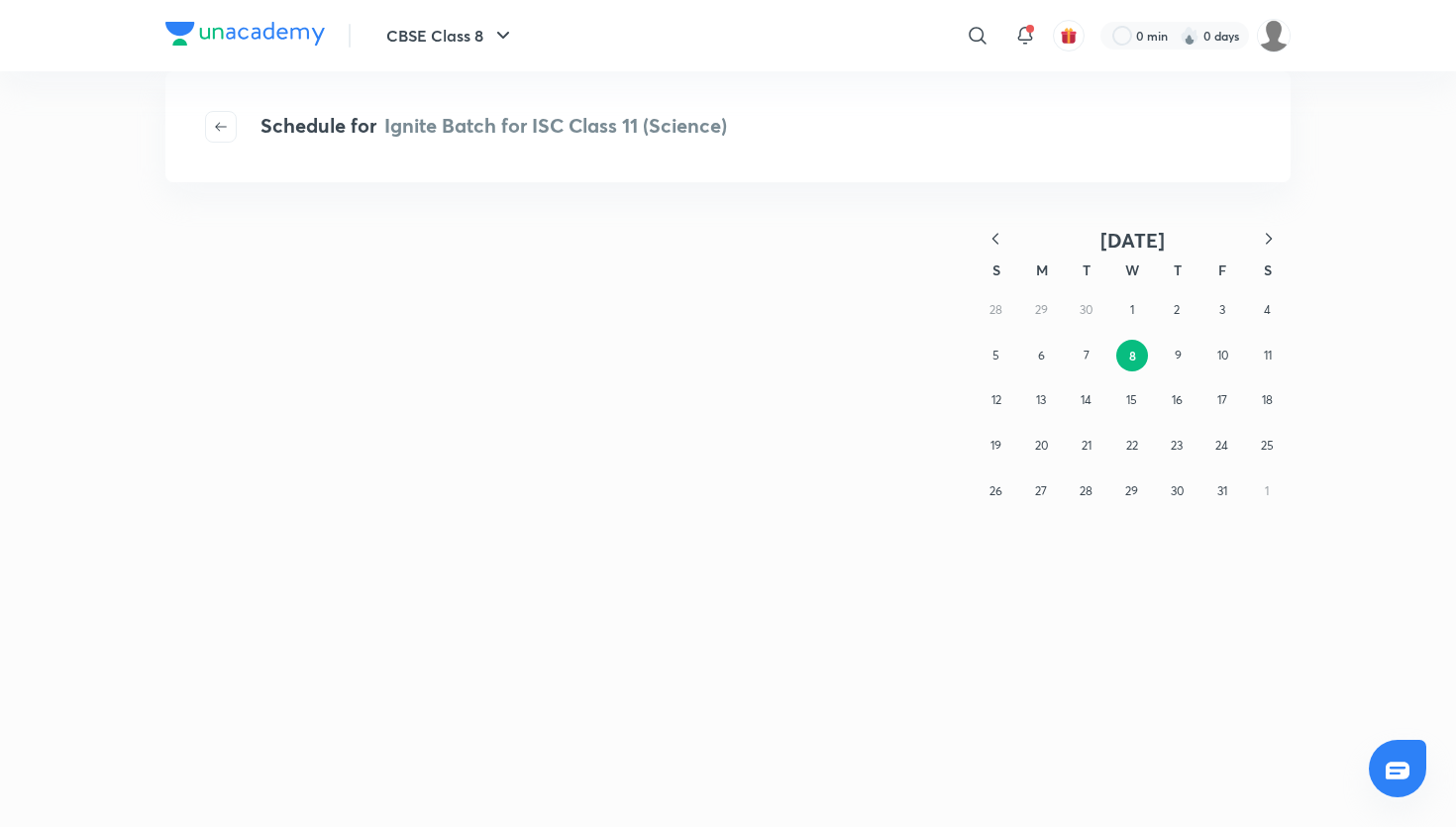
click at [828, 430] on div "[DATE] S M T W T F S 28 29 30 1 2 3 4 5 6 7 8 9 10 11 12 13 14 15 16 17 18 19 2…" at bounding box center [728, 524] width 1456 height 605
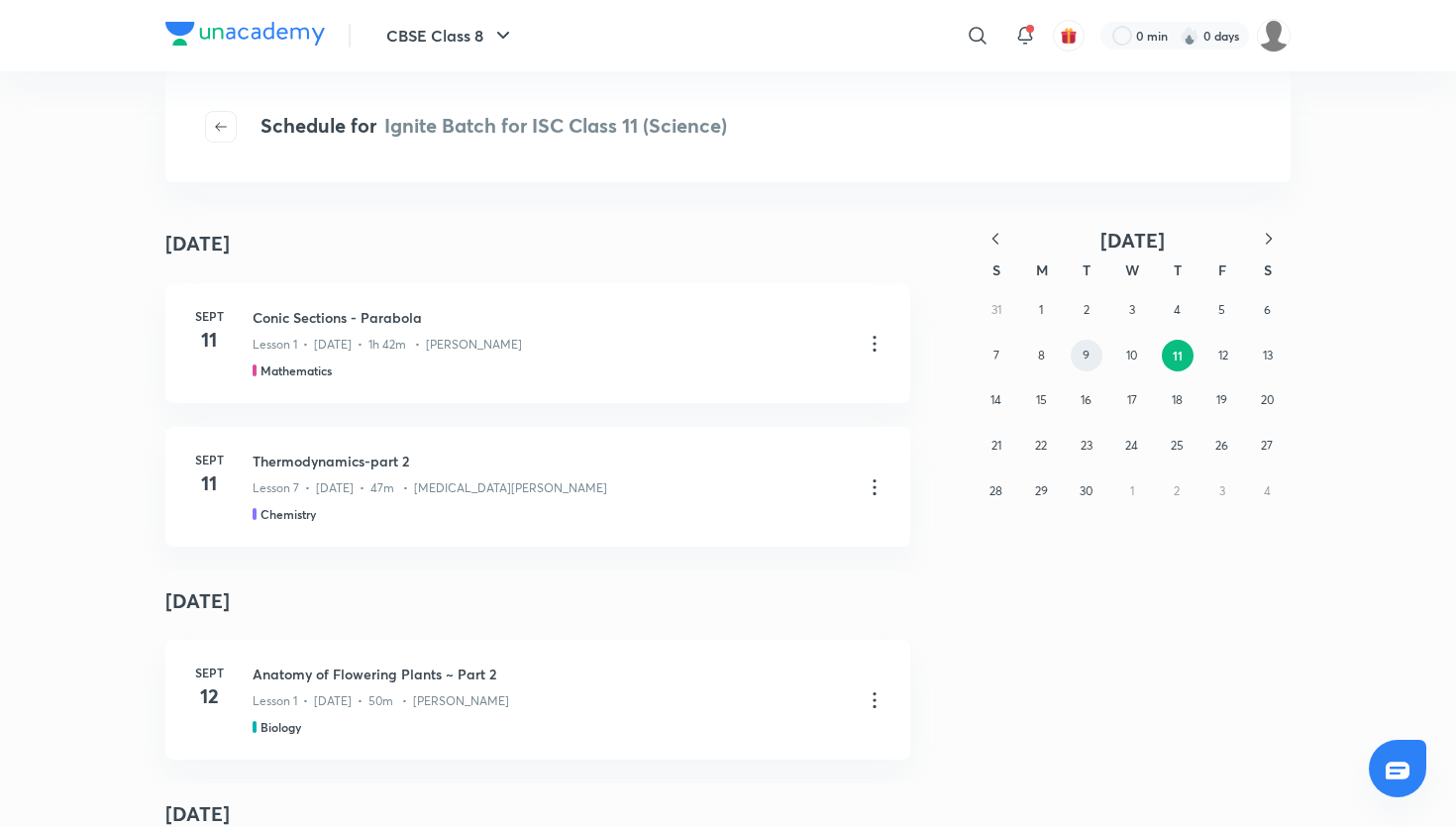
click at [1078, 359] on button "9" at bounding box center [1087, 355] width 32 height 32
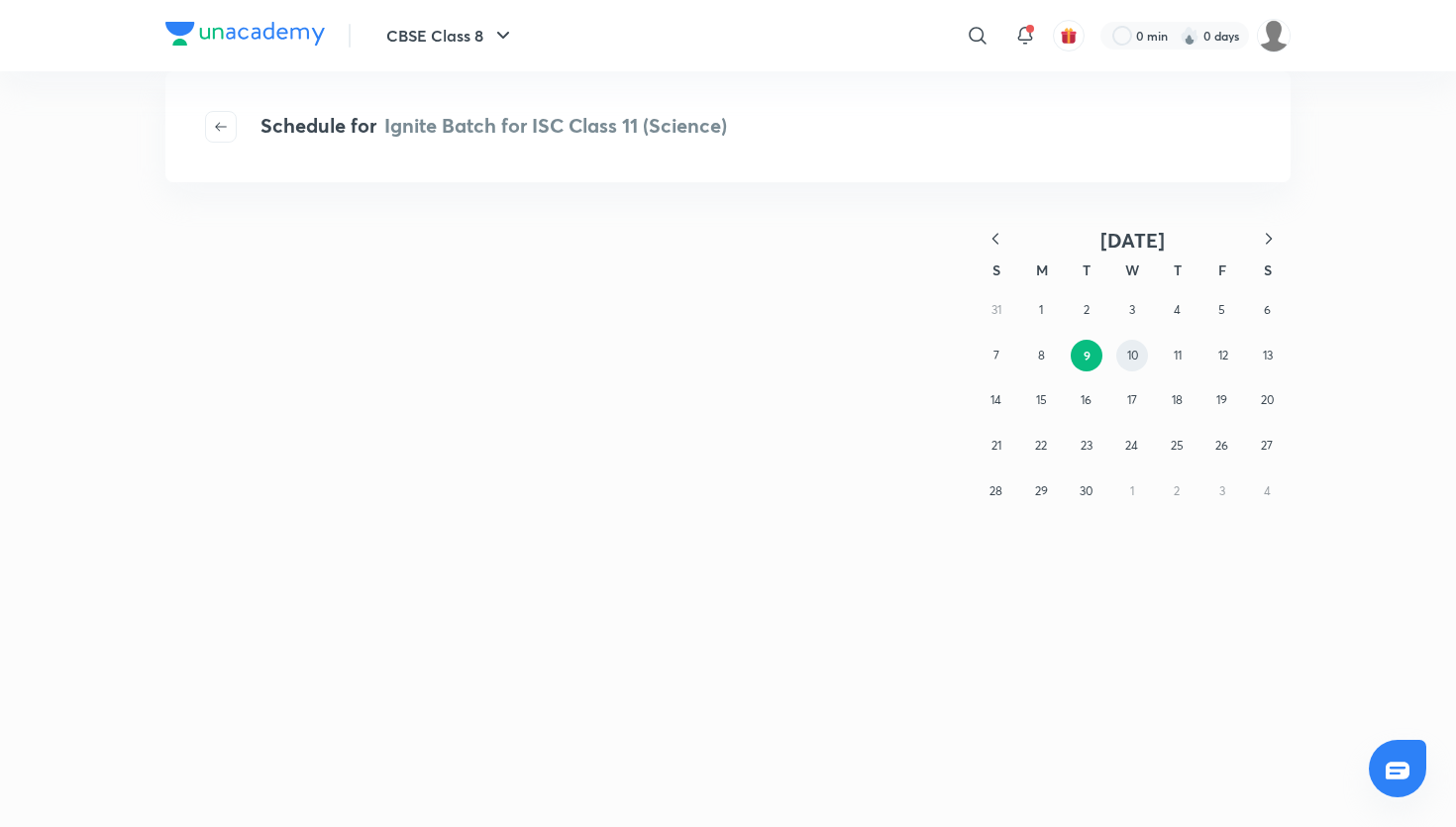
click at [1132, 361] on abbr "10" at bounding box center [1132, 354] width 11 height 15
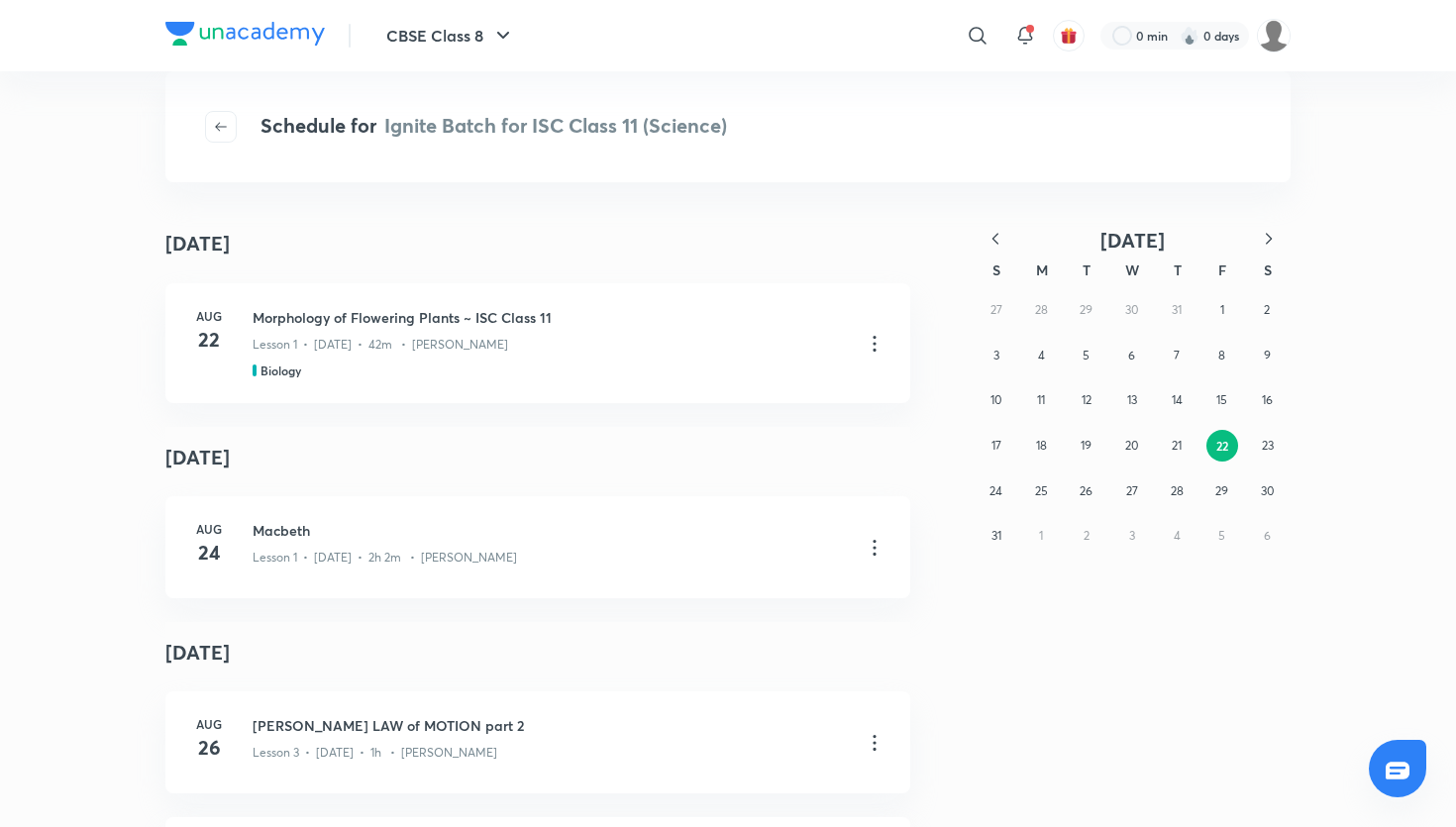
click at [1264, 245] on icon "button" at bounding box center [1268, 238] width 20 height 20
click at [1136, 362] on button "8" at bounding box center [1133, 355] width 32 height 32
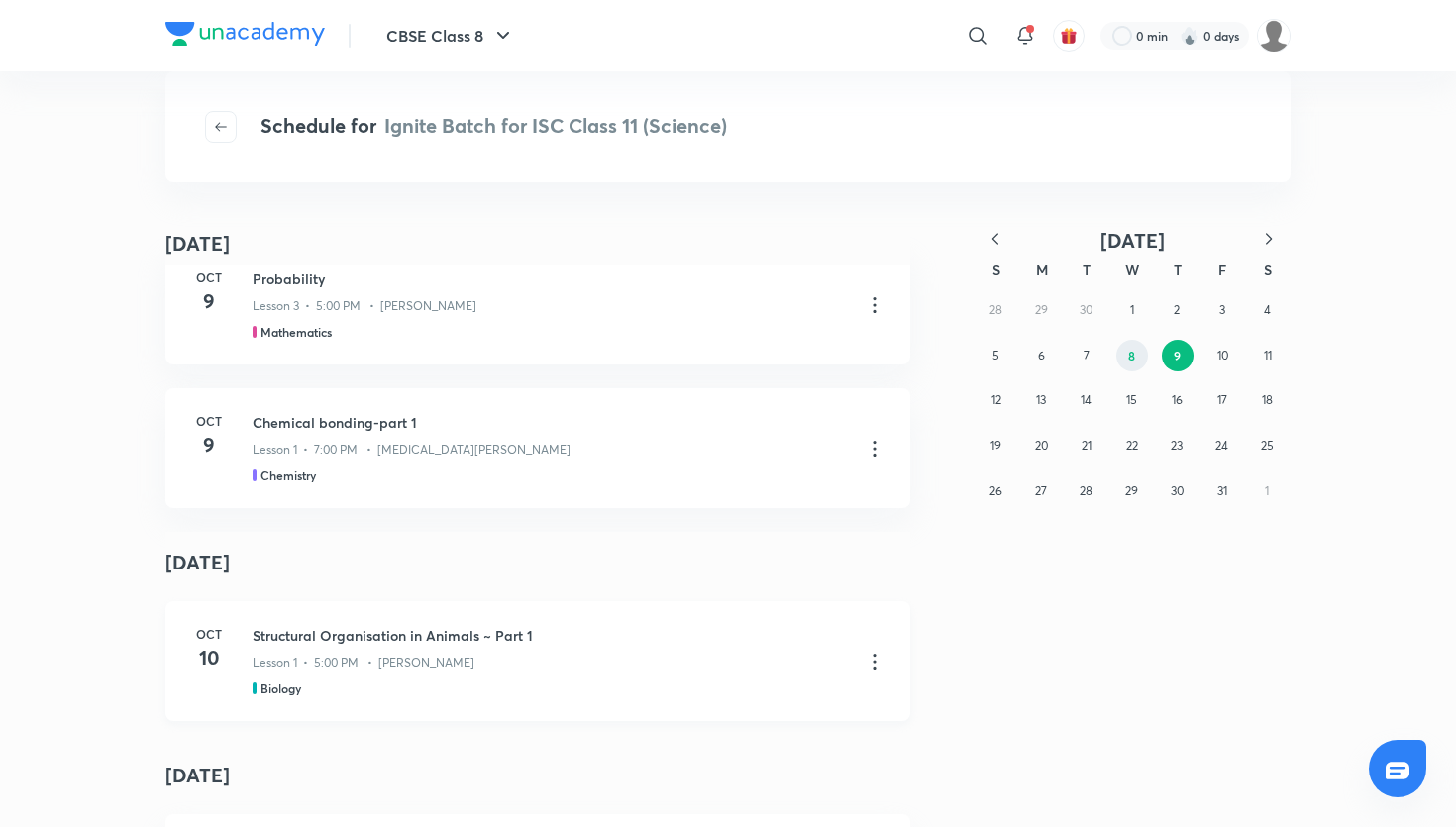
scroll to position [3031, 0]
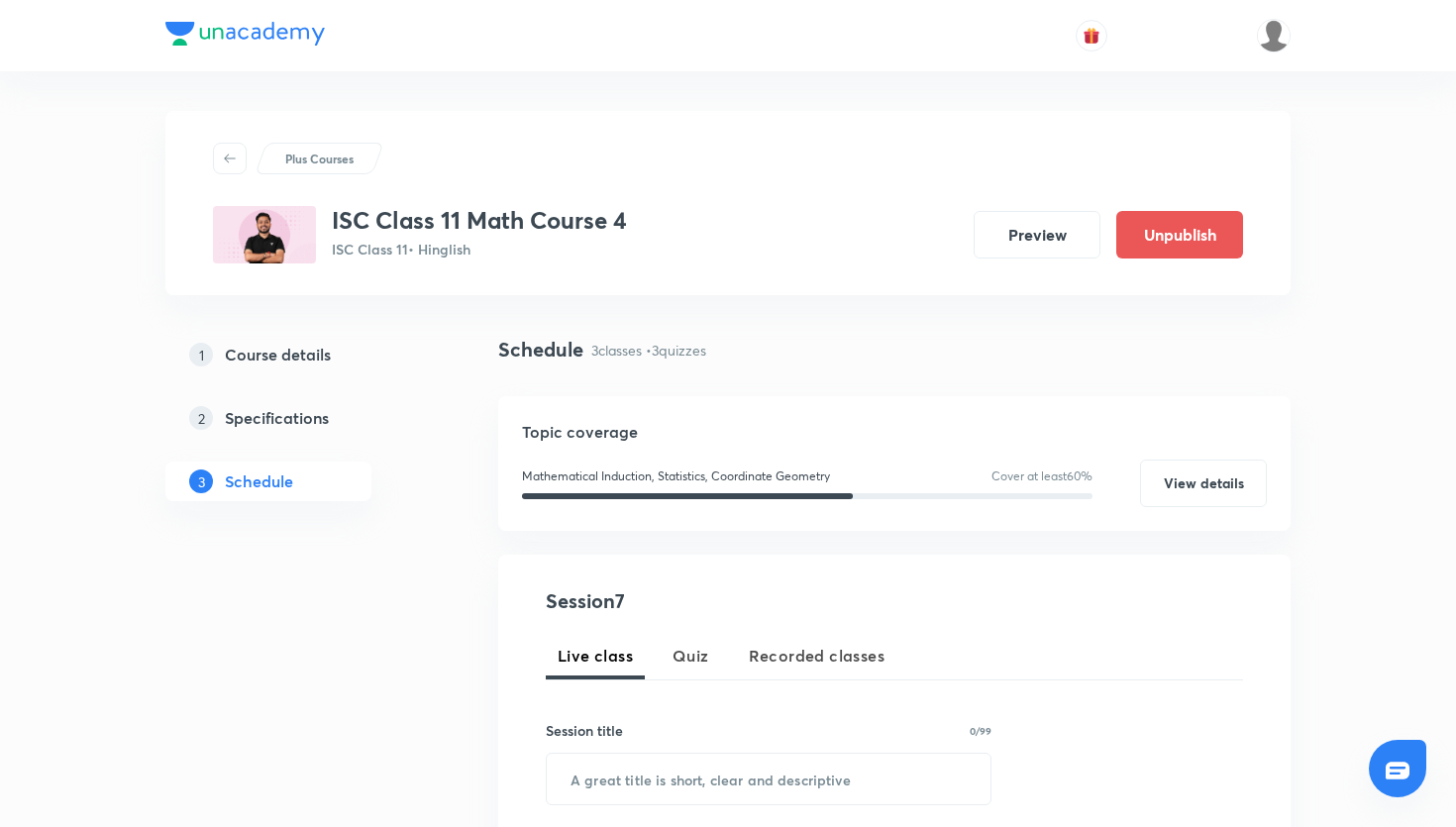
click at [535, 135] on div "Plus Courses ISC Class 11 Math Course 4 ISC Class 11 • Hinglish Preview Unpubli…" at bounding box center [728, 203] width 1125 height 185
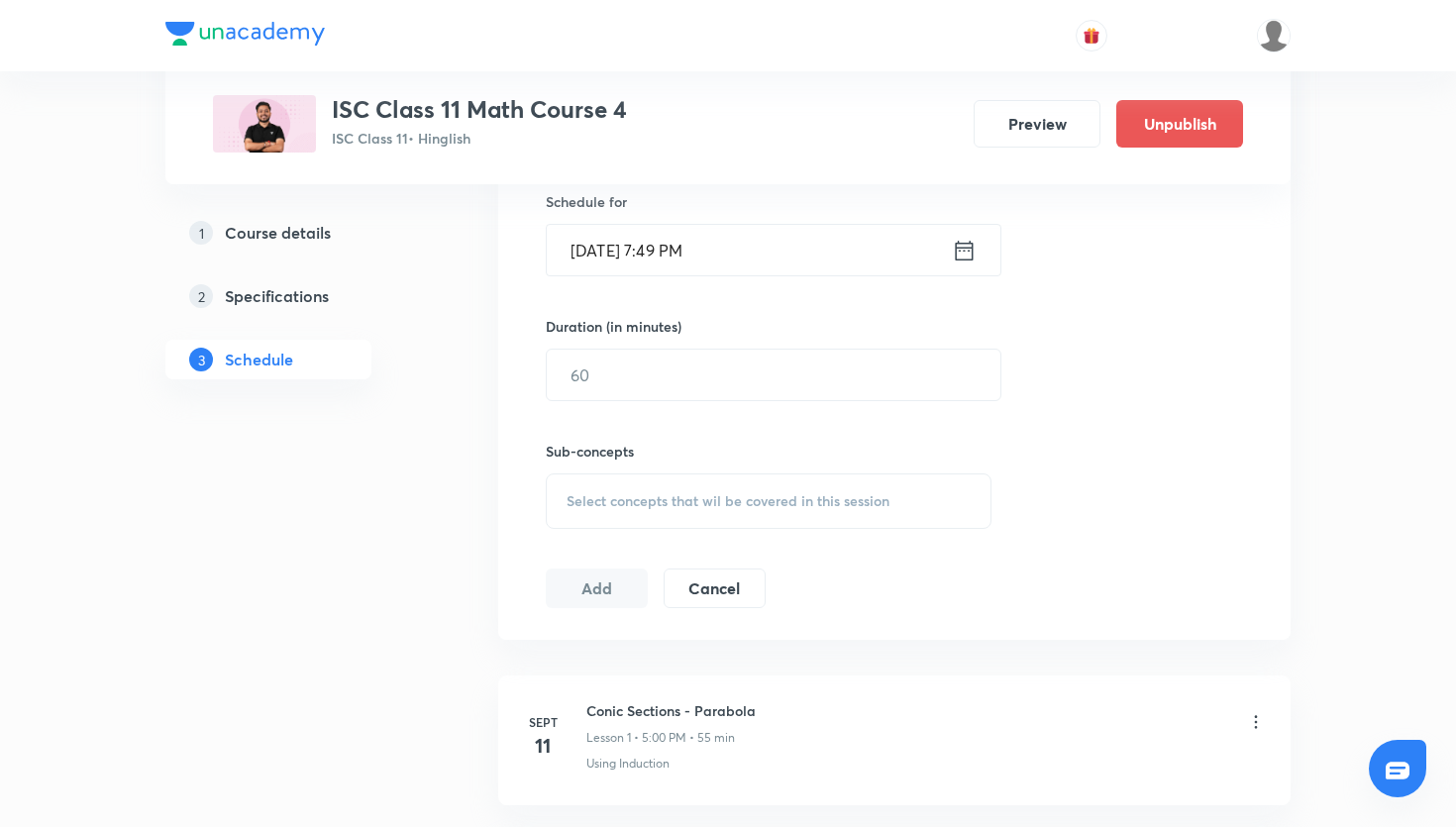
scroll to position [601, 0]
